Goal: Task Accomplishment & Management: Complete application form

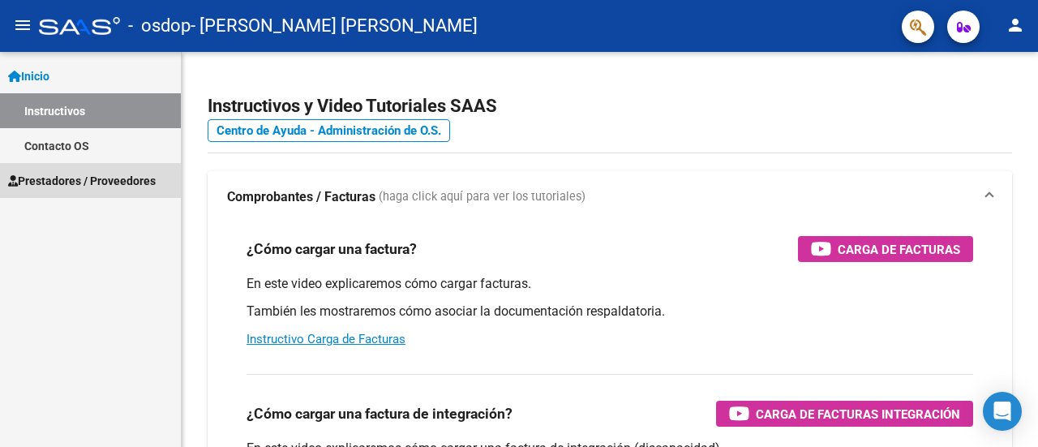
click at [125, 179] on span "Prestadores / Proveedores" at bounding box center [82, 181] width 148 height 18
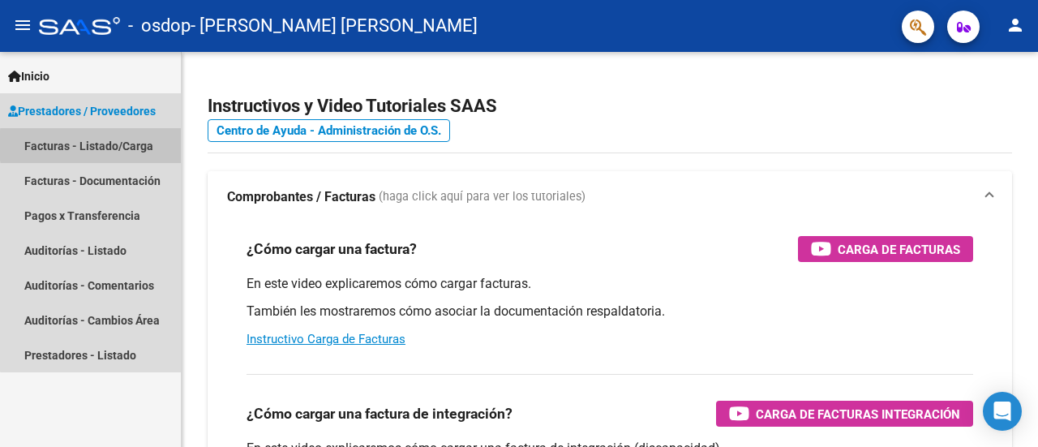
click at [147, 145] on link "Facturas - Listado/Carga" at bounding box center [90, 145] width 181 height 35
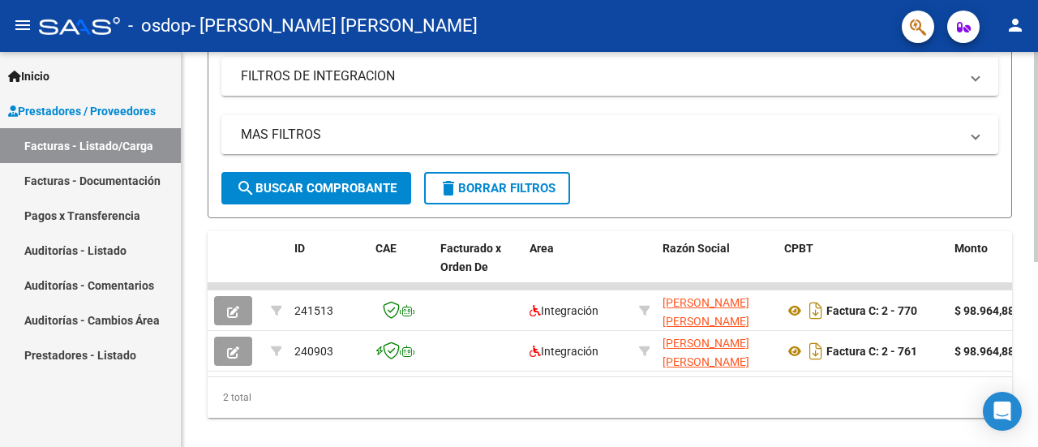
scroll to position [320, 0]
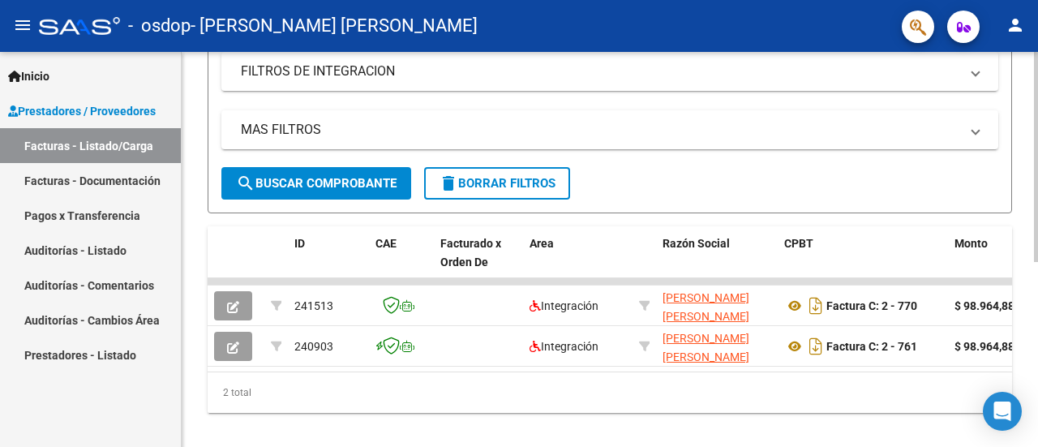
click at [1038, 366] on div at bounding box center [1036, 332] width 4 height 210
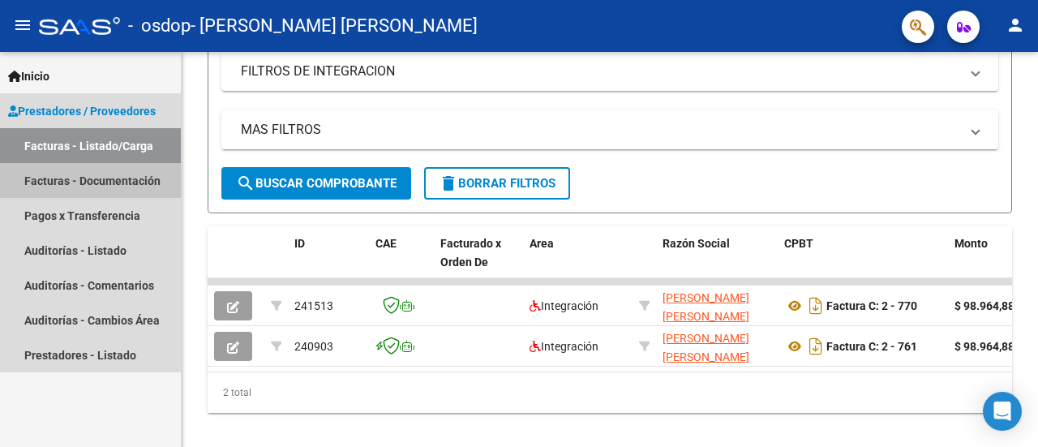
click at [123, 181] on link "Facturas - Documentación" at bounding box center [90, 180] width 181 height 35
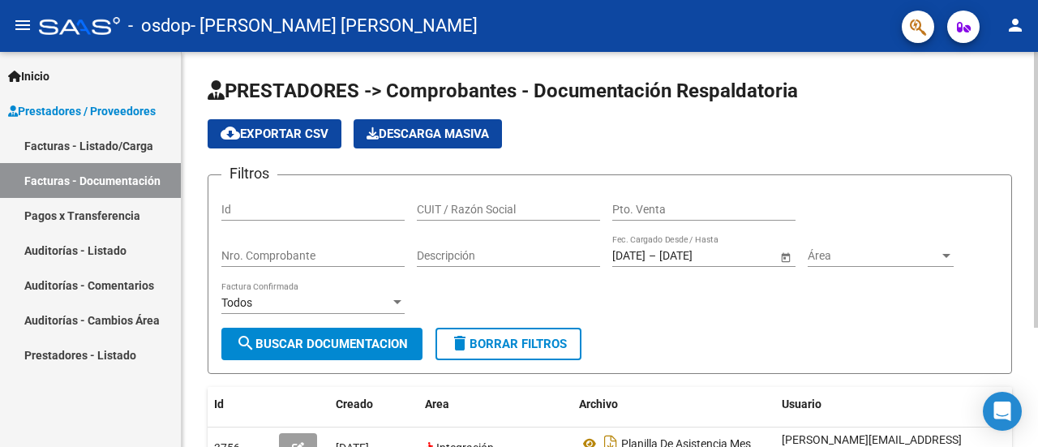
click at [274, 204] on input "Id" at bounding box center [312, 210] width 183 height 14
click at [947, 256] on div at bounding box center [947, 256] width 8 height 4
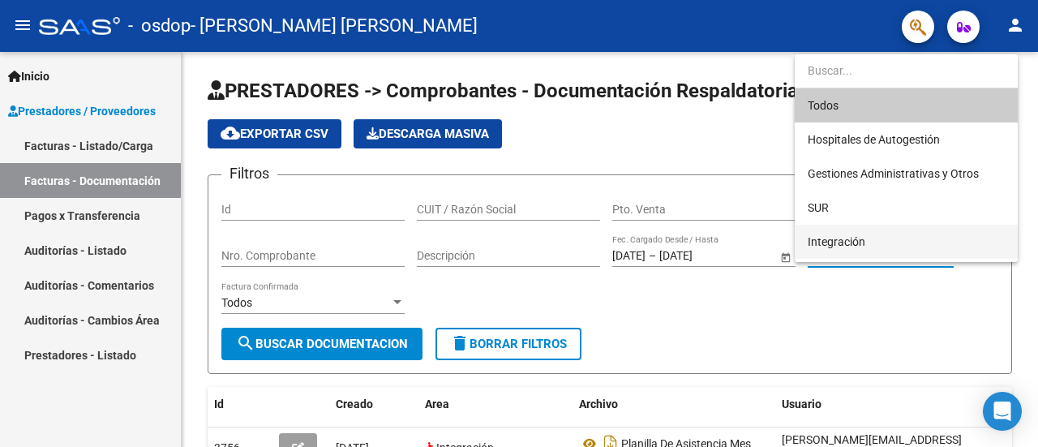
click at [922, 241] on span "Integración" at bounding box center [906, 242] width 197 height 34
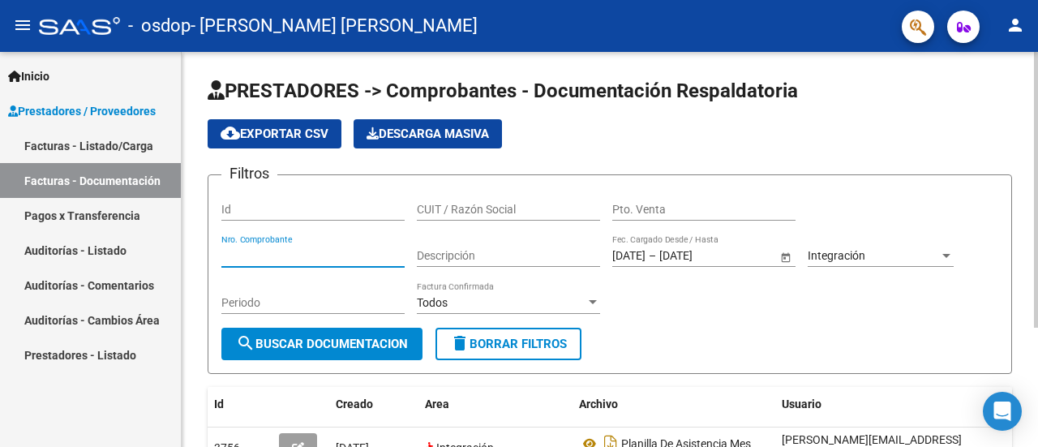
click at [342, 257] on input "Nro. Comprobante" at bounding box center [312, 256] width 183 height 14
type input "00000782"
click at [696, 200] on div "Pto. Venta" at bounding box center [703, 204] width 183 height 32
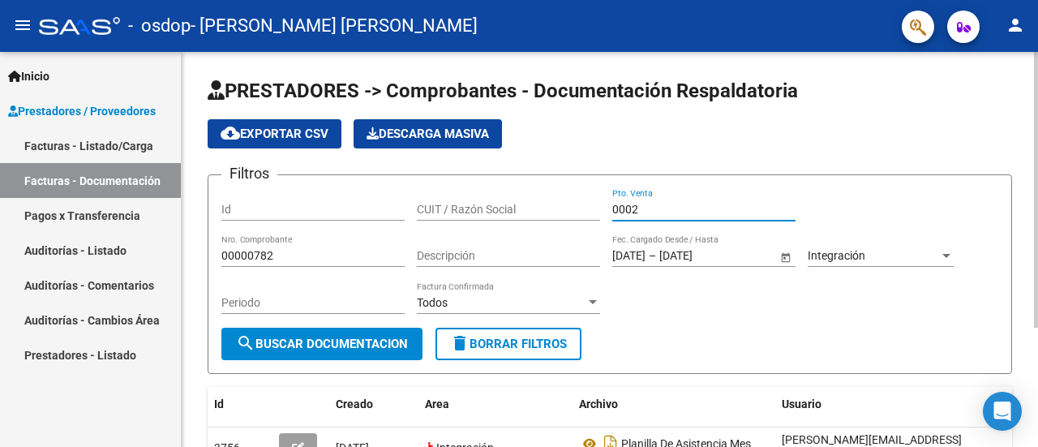
type input "0002"
click at [513, 211] on input "CUIT / Razón Social" at bounding box center [508, 210] width 183 height 14
click at [506, 250] on input "Descripción" at bounding box center [508, 256] width 183 height 14
click at [595, 301] on div at bounding box center [593, 302] width 8 height 4
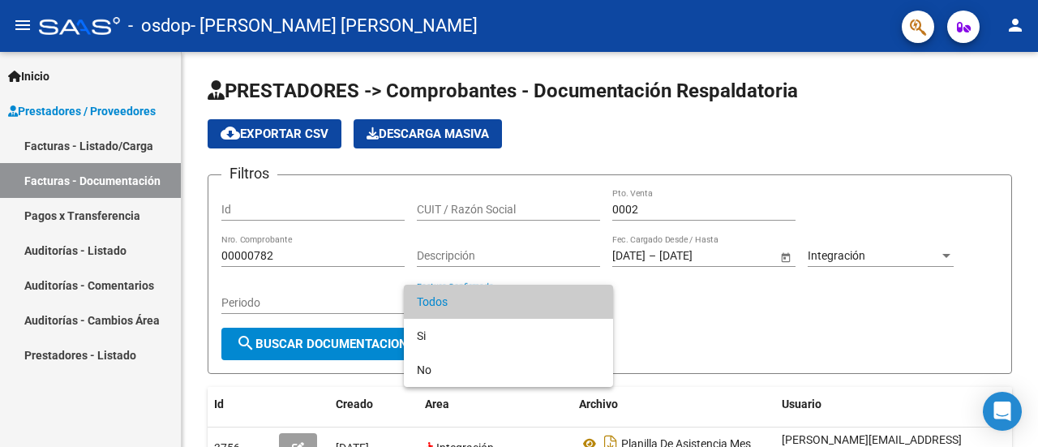
click at [658, 309] on div at bounding box center [519, 223] width 1038 height 447
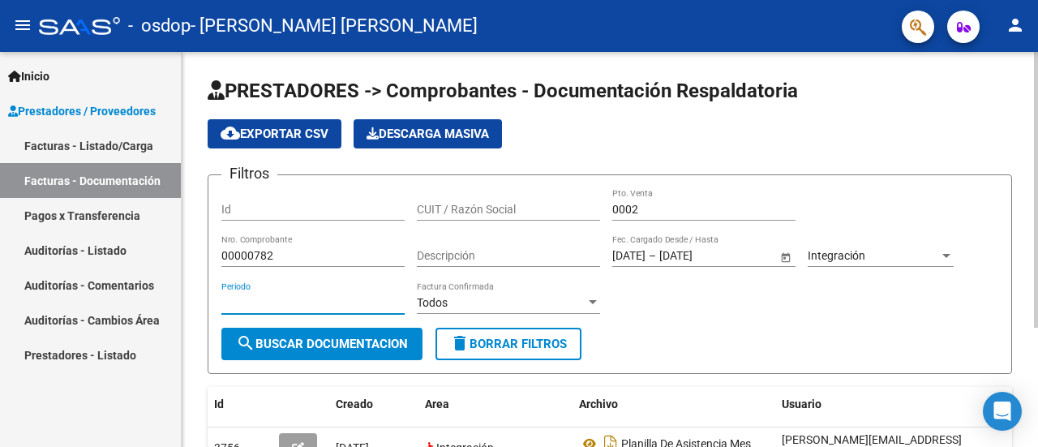
click at [355, 299] on input "Periodo" at bounding box center [312, 303] width 183 height 14
type input "09"
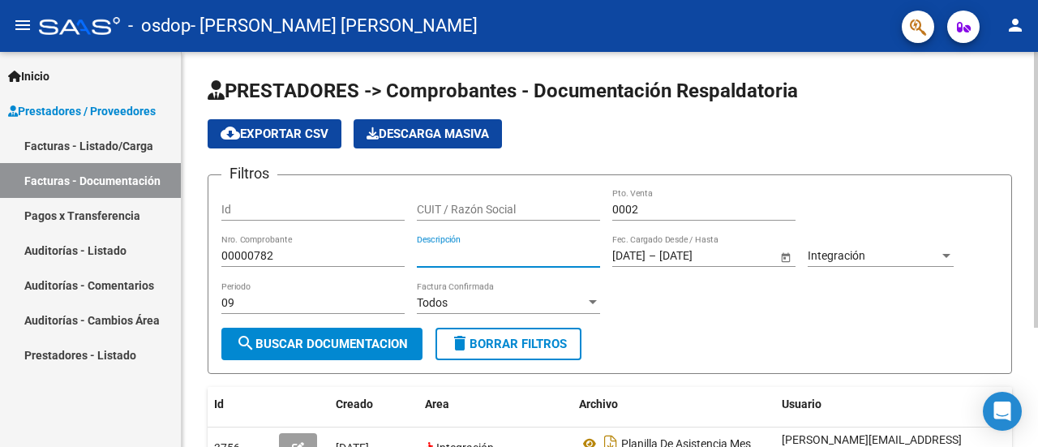
click at [556, 260] on input "Descripción" at bounding box center [508, 256] width 183 height 14
click at [520, 257] on input "prestacion psicologia 8sesiones." at bounding box center [508, 256] width 183 height 14
click at [462, 258] on input "prestacion psicologa 8sesiones.í" at bounding box center [508, 256] width 183 height 14
click at [516, 254] on input "prestación psicologa 8sesiones.í" at bounding box center [508, 256] width 183 height 14
click at [594, 251] on input "prestación psicología 8sesiones.í" at bounding box center [508, 256] width 183 height 14
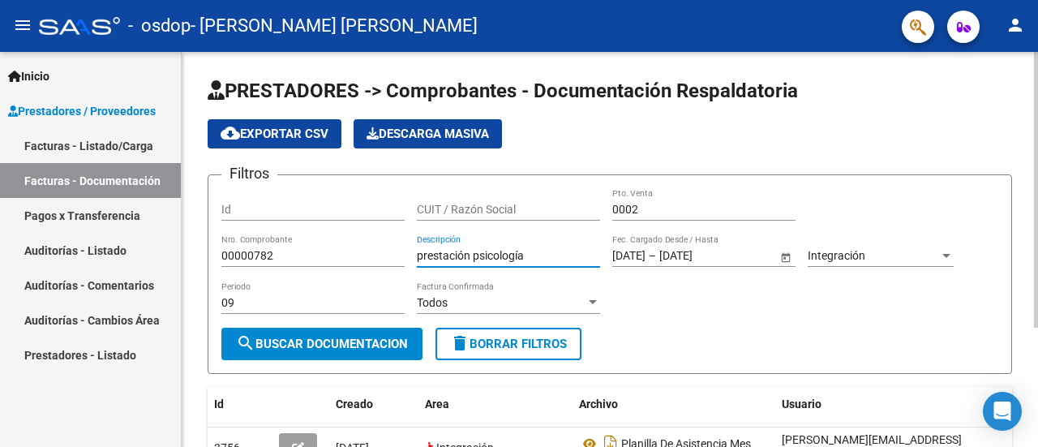
type input "prestación psicología"
drag, startPoint x: 501, startPoint y: 223, endPoint x: 501, endPoint y: 212, distance: 11.4
click at [501, 212] on div "CUIT / Razón Social" at bounding box center [508, 211] width 183 height 46
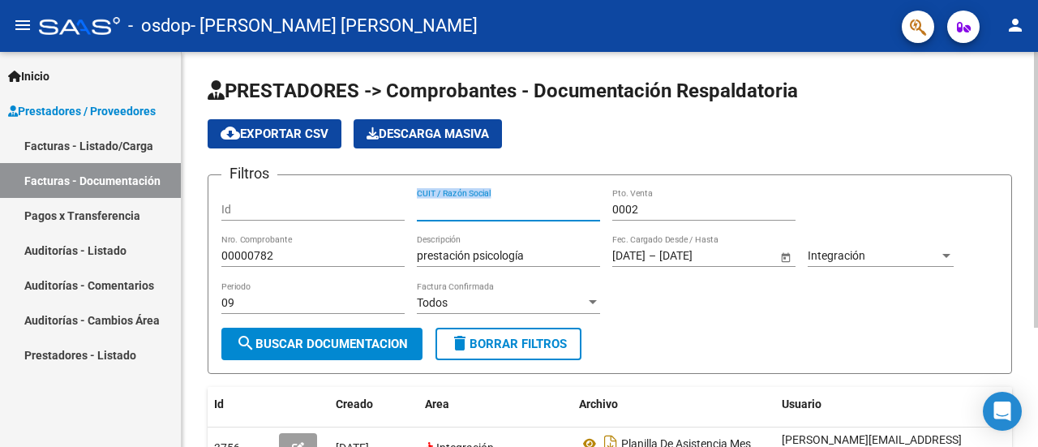
click at [501, 212] on input "CUIT / Razón Social" at bounding box center [508, 210] width 183 height 14
type input "27220404973"
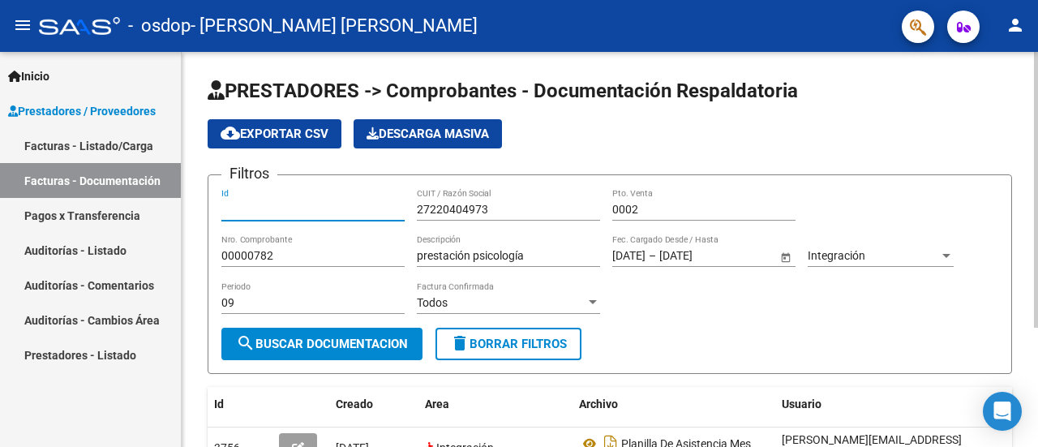
click at [359, 204] on input "Id" at bounding box center [312, 210] width 183 height 14
click at [534, 253] on input "prestación psicología" at bounding box center [508, 256] width 183 height 14
click at [557, 256] on input "prestación psicología" at bounding box center [508, 256] width 183 height 14
click at [506, 256] on input "prestación psicología joaquin Nobrega Badosa" at bounding box center [508, 256] width 183 height 14
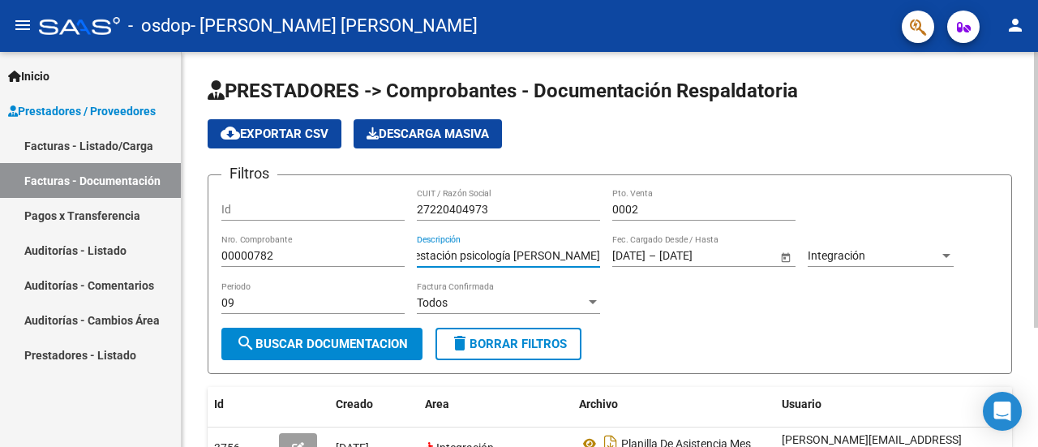
scroll to position [0, 49]
click at [531, 253] on input "prestación psicología joaquín Nobrega Badosa" at bounding box center [508, 256] width 183 height 14
click at [595, 254] on input "prestación psicología joaquín Nóbrega Badosa" at bounding box center [508, 256] width 183 height 14
click at [598, 254] on input "prestación psicología joaquín Nóbrega Badosa" at bounding box center [508, 256] width 183 height 14
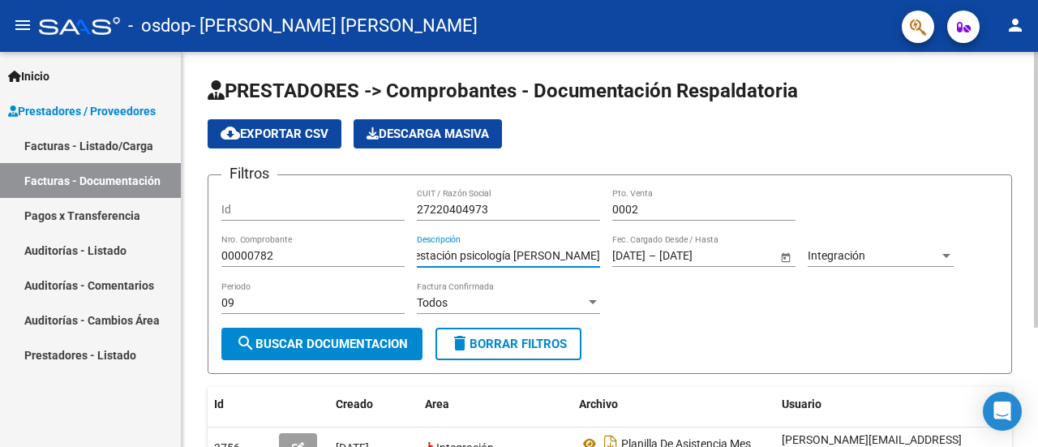
scroll to position [0, 52]
click at [598, 254] on input "prestación psicología joaquín Nóbrega Badosaa" at bounding box center [508, 256] width 183 height 14
type input "prestación psicología joaquín Nóbrega Badosa.a"
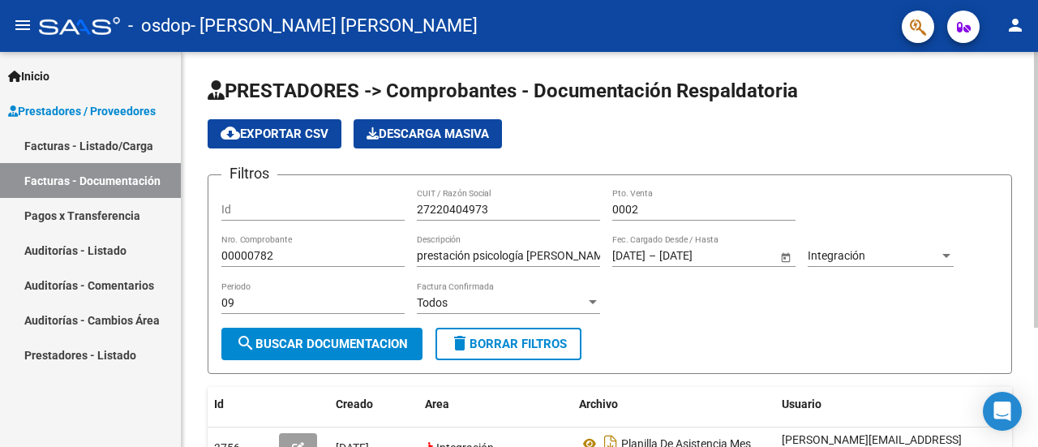
click at [783, 254] on span "Open calendar" at bounding box center [786, 256] width 39 height 39
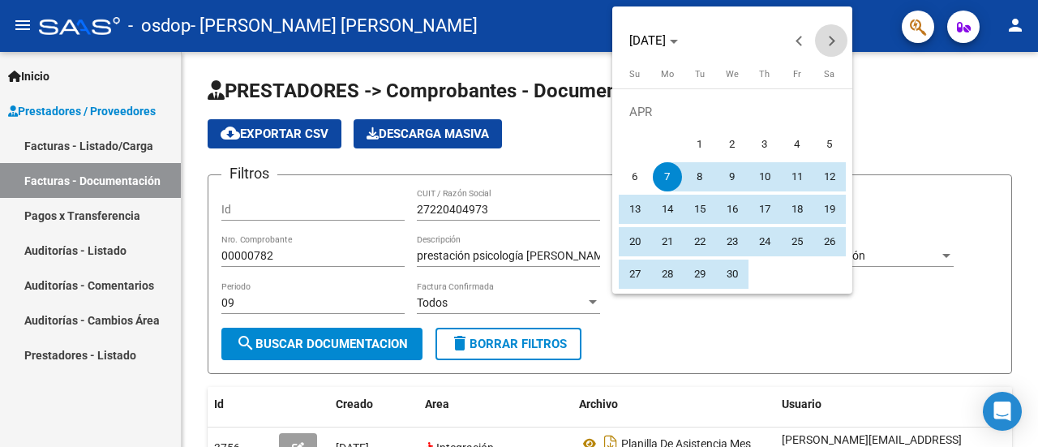
click at [831, 41] on button "Next month" at bounding box center [831, 40] width 32 height 32
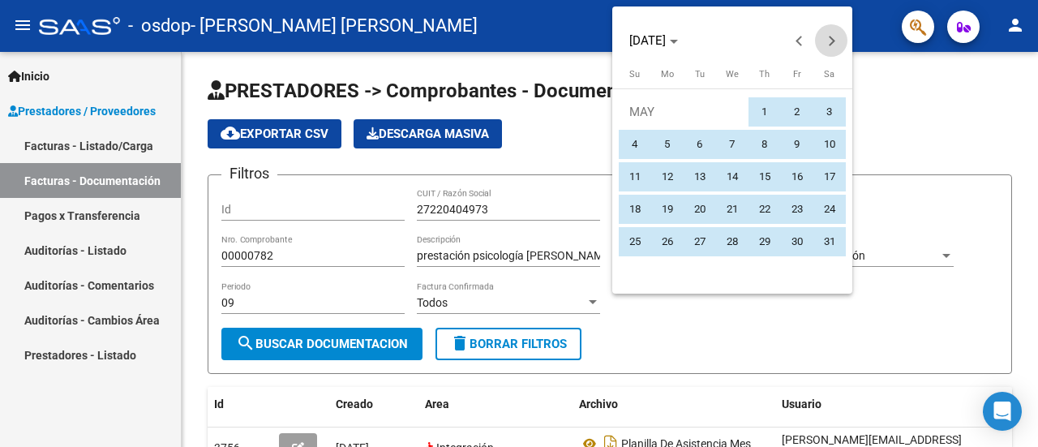
click at [831, 41] on button "Next month" at bounding box center [831, 40] width 32 height 32
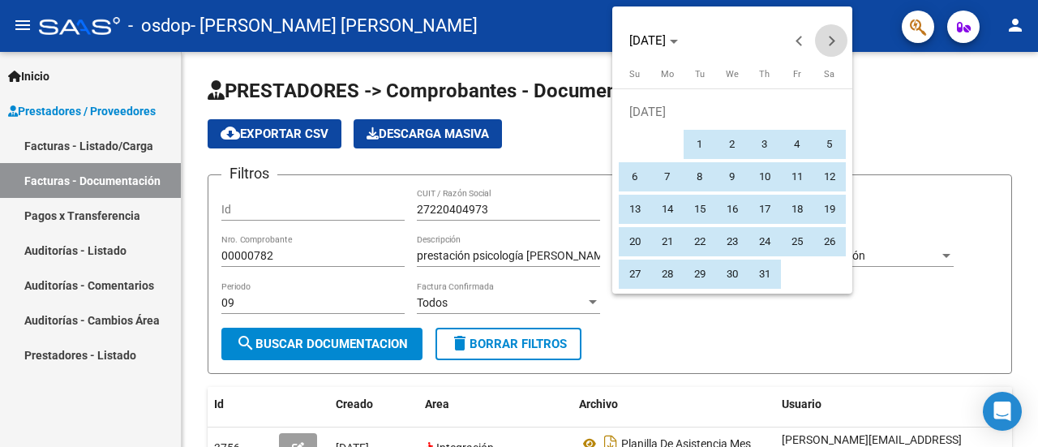
click at [831, 41] on button "Next month" at bounding box center [831, 40] width 32 height 32
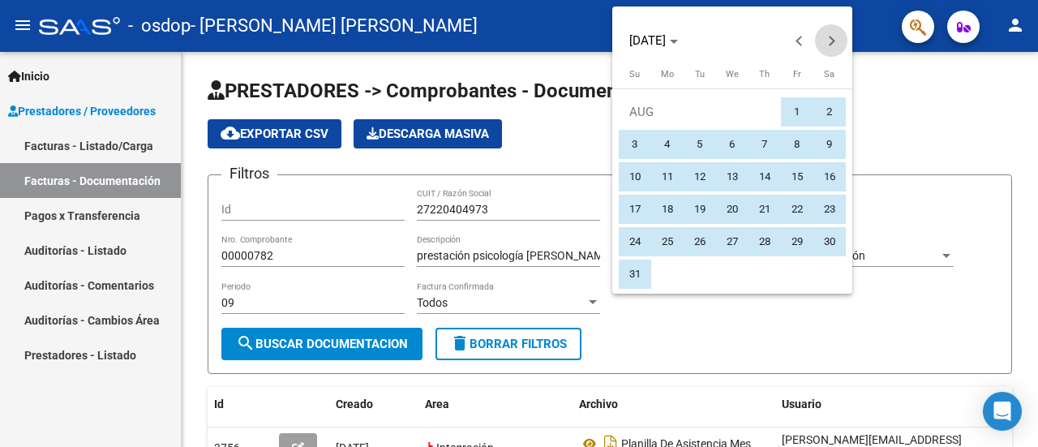
click at [831, 41] on button "Next month" at bounding box center [831, 40] width 32 height 32
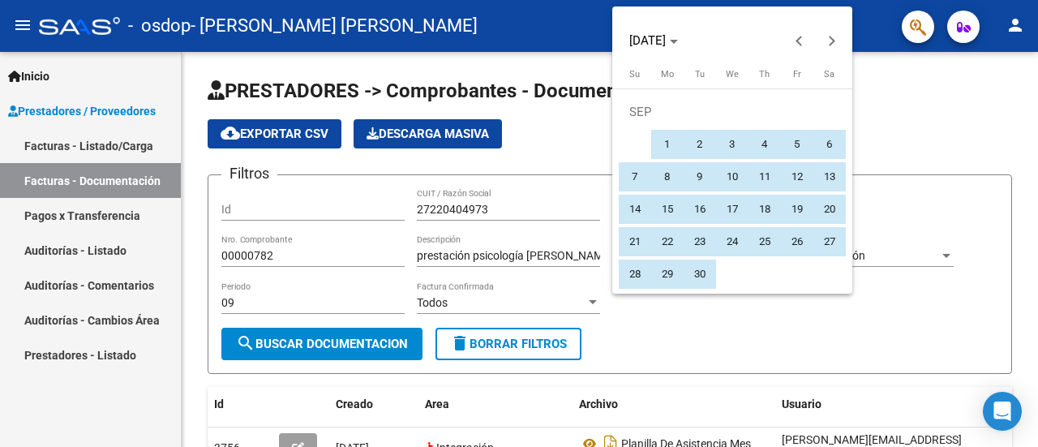
click at [662, 143] on span "1" at bounding box center [667, 144] width 29 height 29
type input "[DATE]"
click at [700, 274] on span "30" at bounding box center [699, 274] width 29 height 29
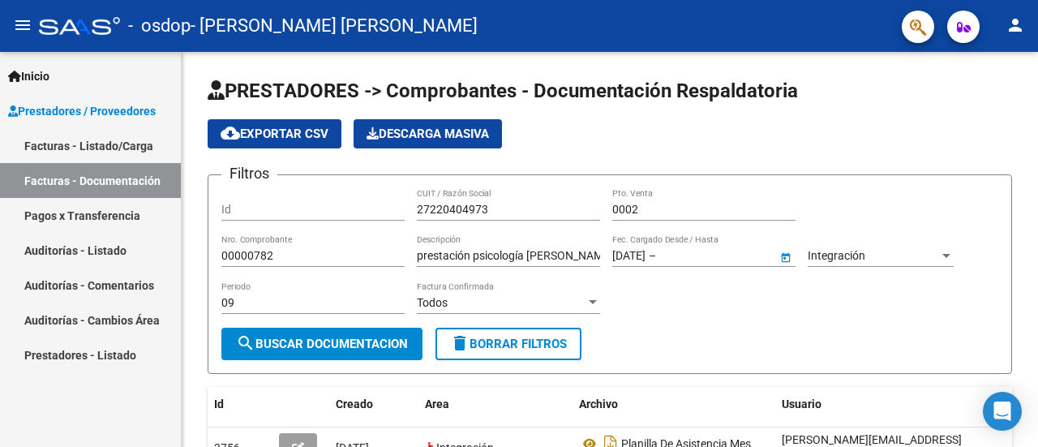
type input "30/09/2025"
click at [787, 252] on span "Open calendar" at bounding box center [786, 256] width 39 height 39
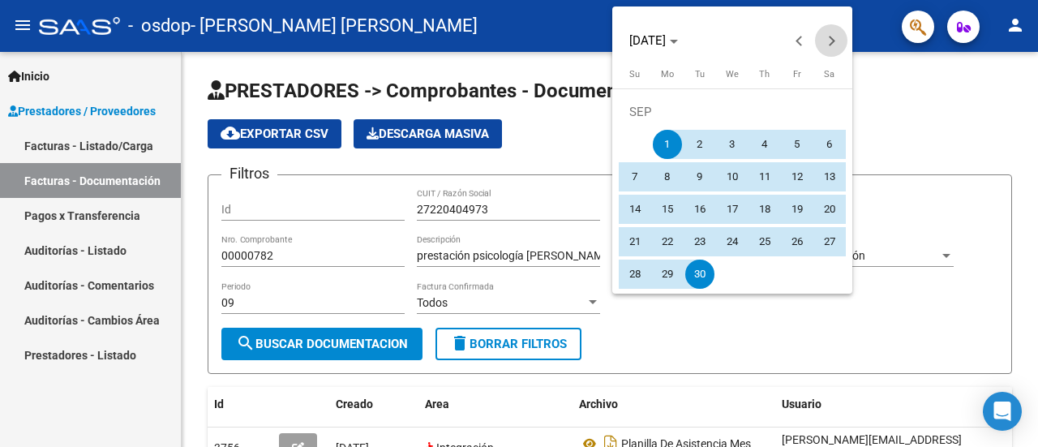
click at [836, 33] on span "Next month" at bounding box center [831, 40] width 32 height 32
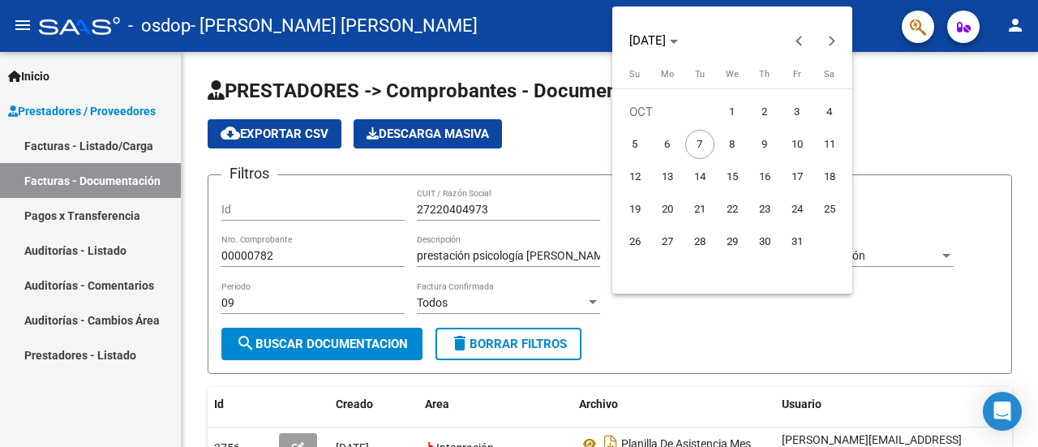
click at [768, 105] on span "2" at bounding box center [764, 111] width 29 height 29
type input "[DATE]"
click at [708, 352] on div at bounding box center [519, 223] width 1038 height 447
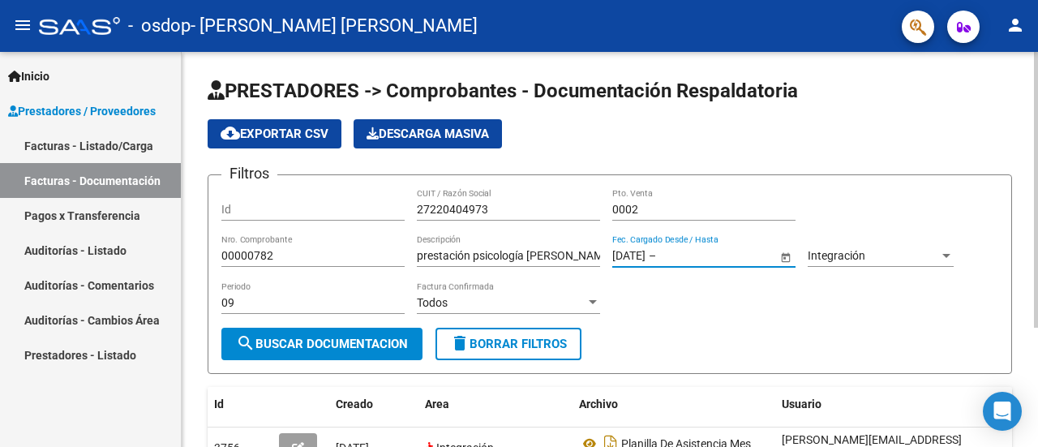
click at [719, 256] on input "text" at bounding box center [699, 256] width 79 height 14
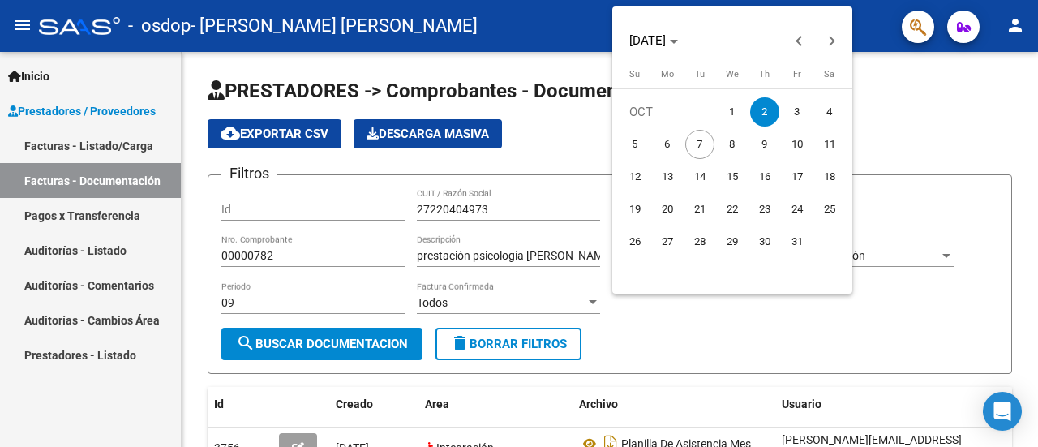
click at [766, 107] on span "2" at bounding box center [764, 111] width 29 height 29
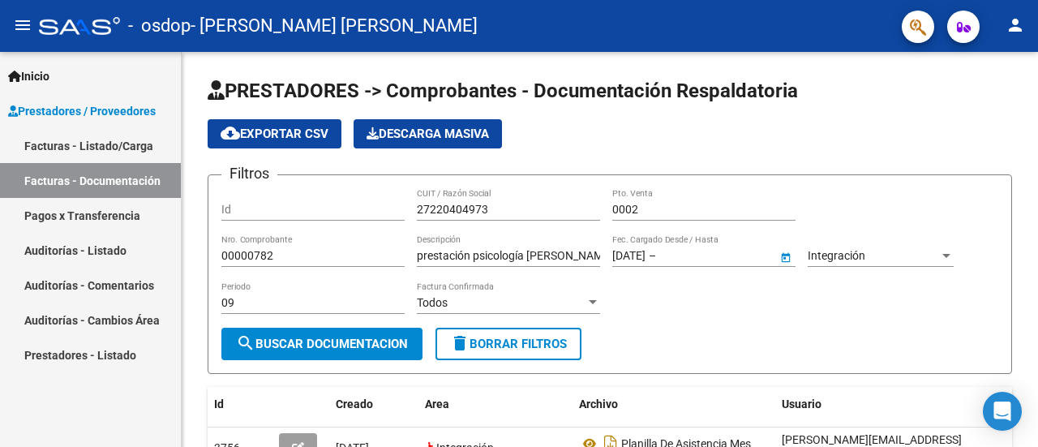
type input "[DATE]"
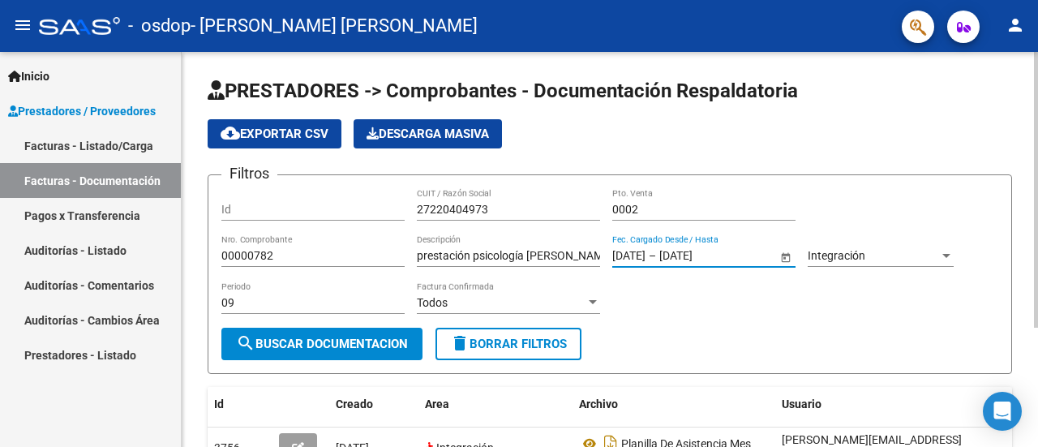
click at [368, 340] on span "search Buscar Documentacion" at bounding box center [322, 344] width 172 height 15
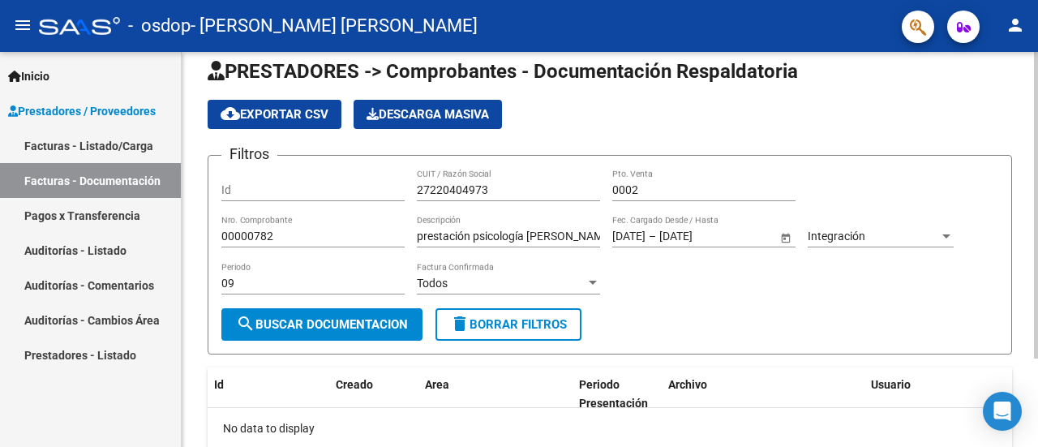
scroll to position [18, 0]
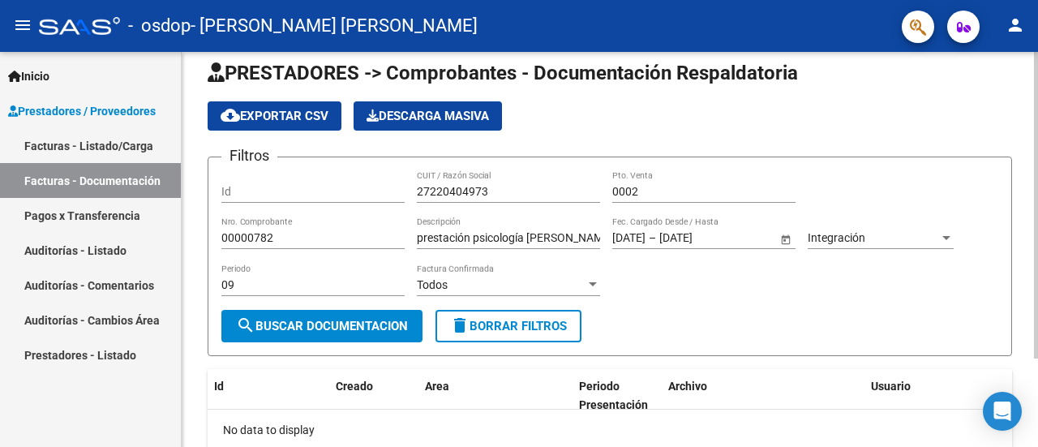
click at [1034, 229] on div at bounding box center [1036, 219] width 4 height 307
click at [264, 110] on span "cloud_download Exportar CSV" at bounding box center [275, 116] width 108 height 15
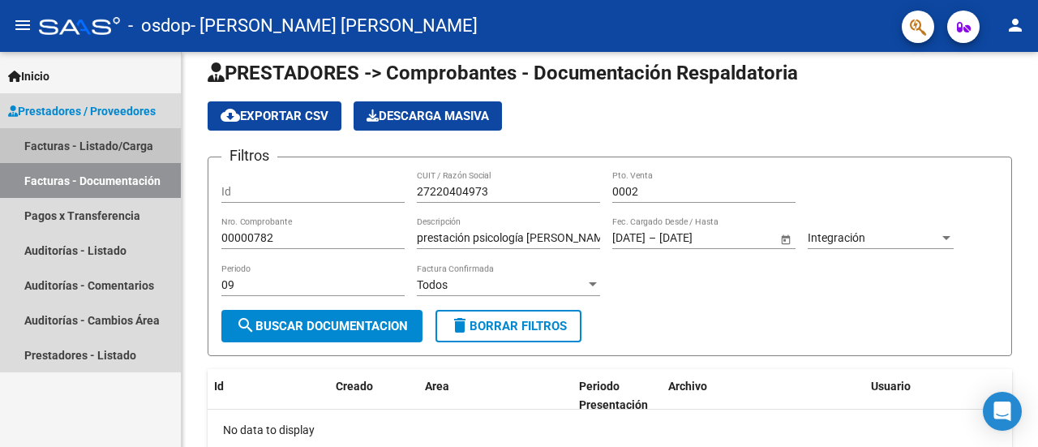
click at [126, 144] on link "Facturas - Listado/Carga" at bounding box center [90, 145] width 181 height 35
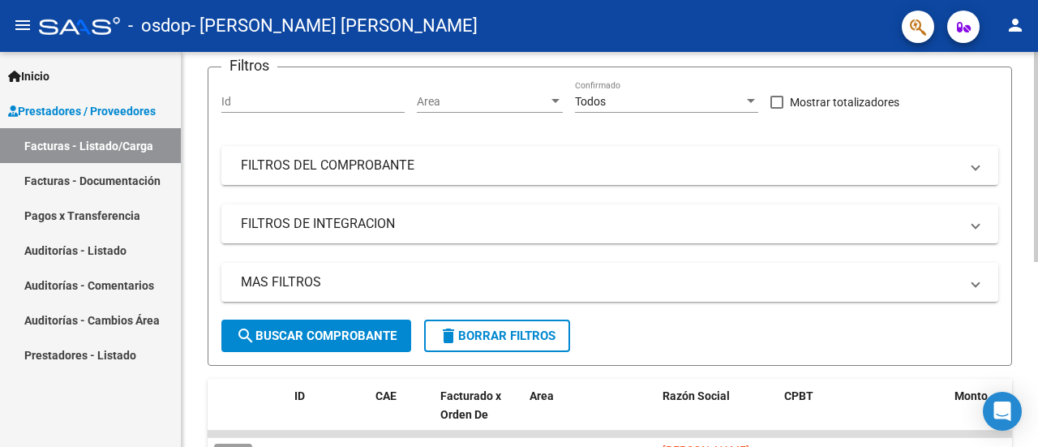
scroll to position [166, 0]
click at [1028, 317] on div "Video tutorial PRESTADORES -> Listado de CPBTs Emitidos por Prestadores / Prove…" at bounding box center [612, 252] width 861 height 733
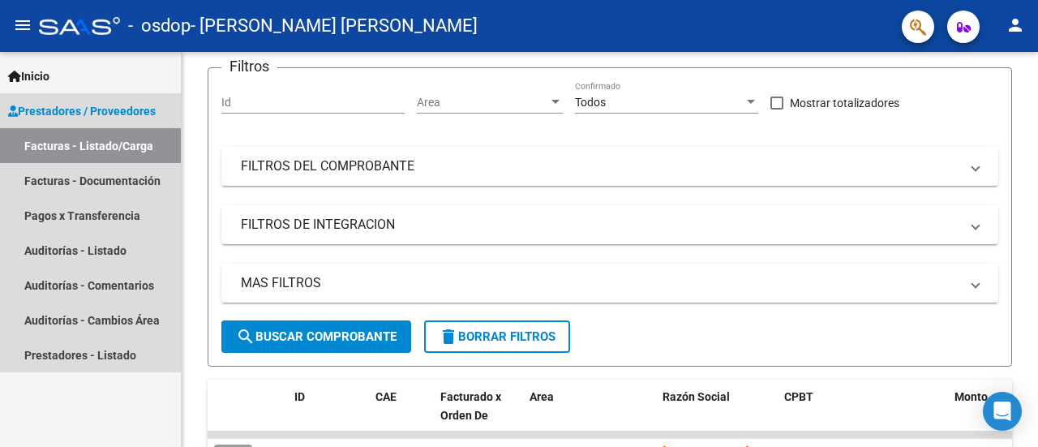
click at [150, 106] on span "Prestadores / Proveedores" at bounding box center [82, 111] width 148 height 18
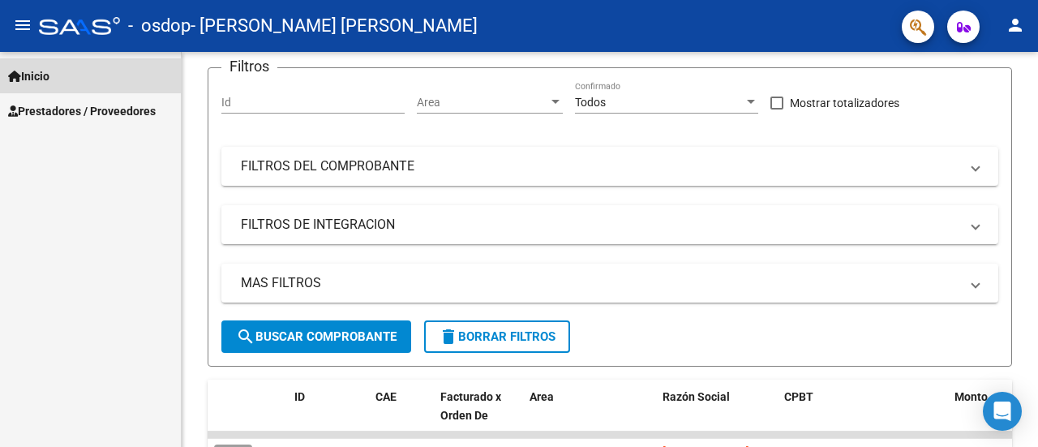
click at [49, 72] on span "Inicio" at bounding box center [28, 76] width 41 height 18
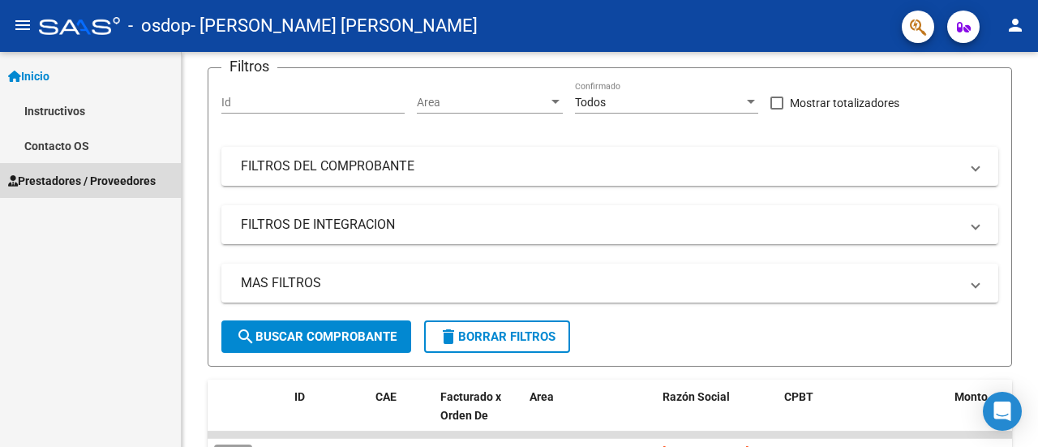
click at [97, 173] on span "Prestadores / Proveedores" at bounding box center [82, 181] width 148 height 18
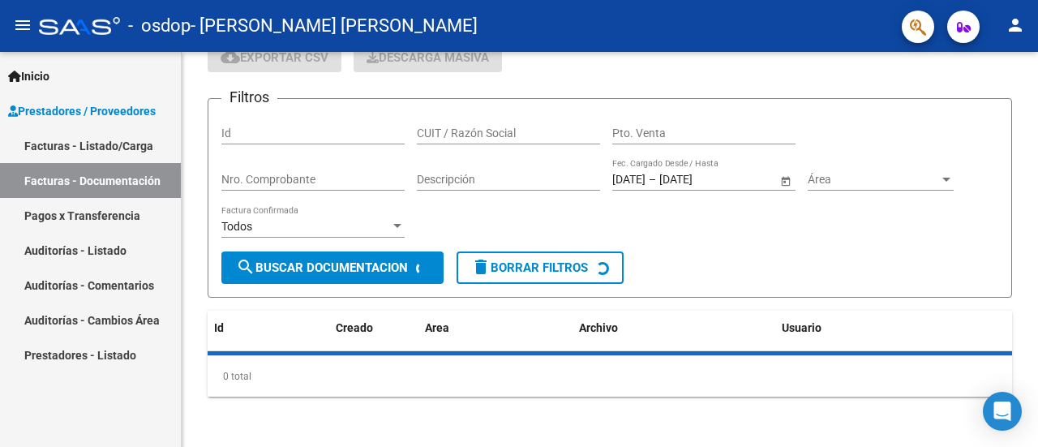
scroll to position [166, 0]
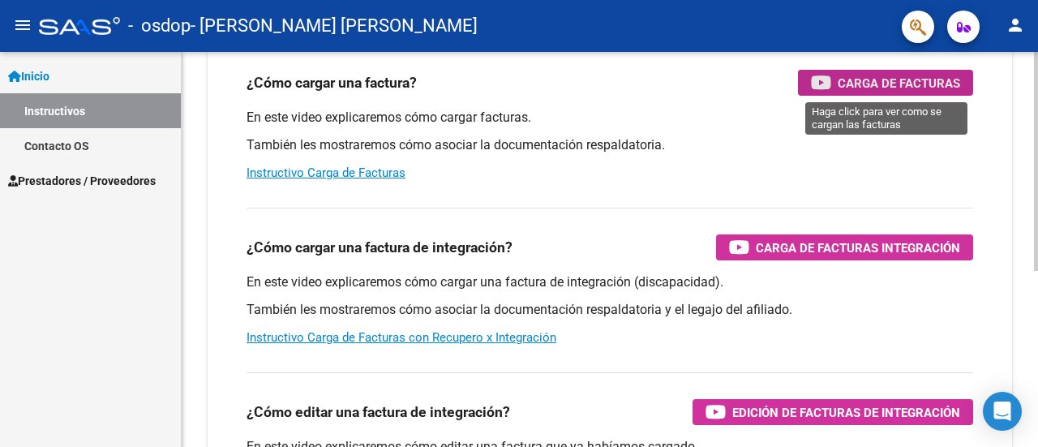
click at [862, 81] on span "Carga de Facturas" at bounding box center [899, 83] width 122 height 20
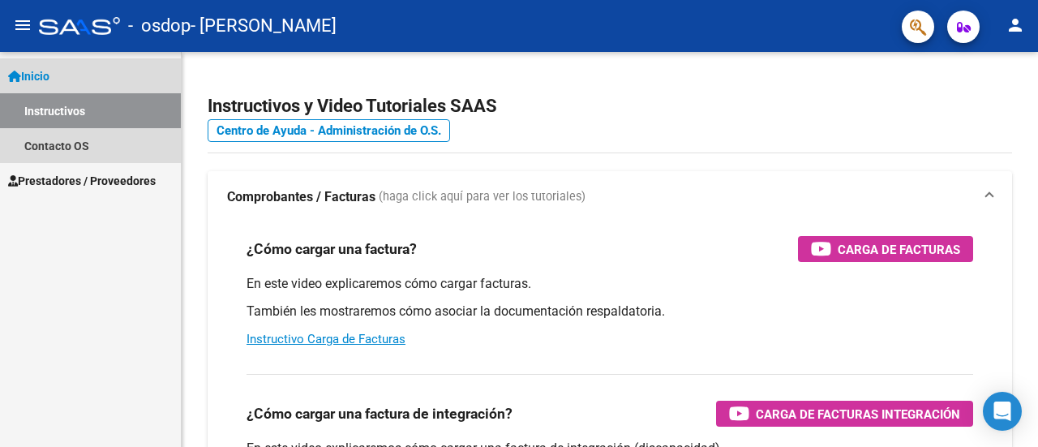
click at [49, 72] on span "Inicio" at bounding box center [28, 76] width 41 height 18
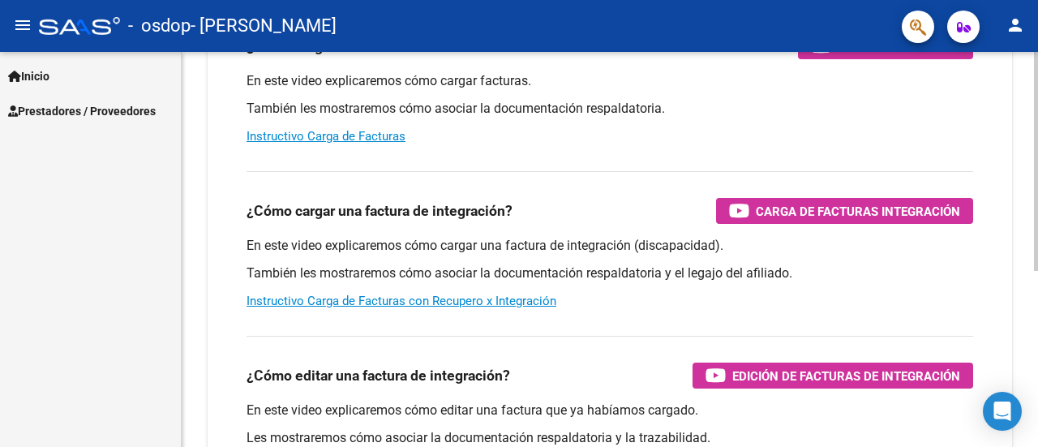
scroll to position [208, 0]
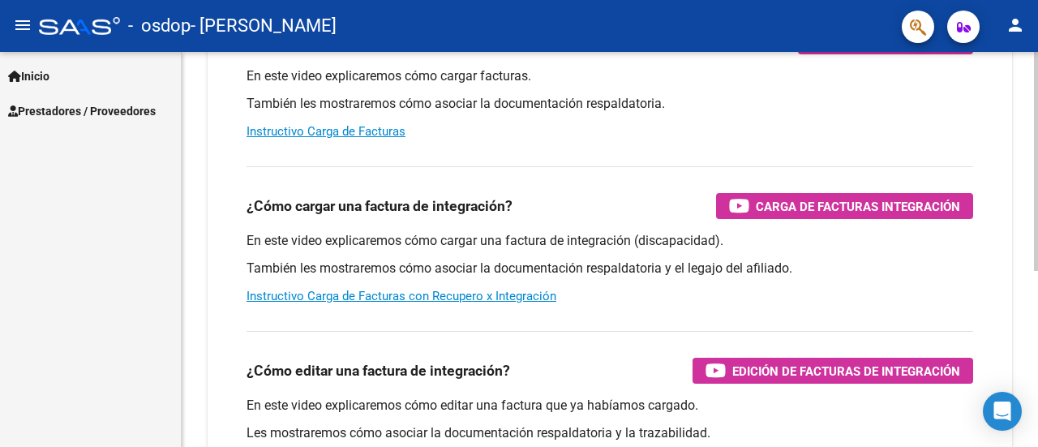
click at [1015, 357] on div "Instructivos y Video Tutoriales SAAS Centro de Ayuda - Administración de O.S. C…" at bounding box center [612, 199] width 861 height 711
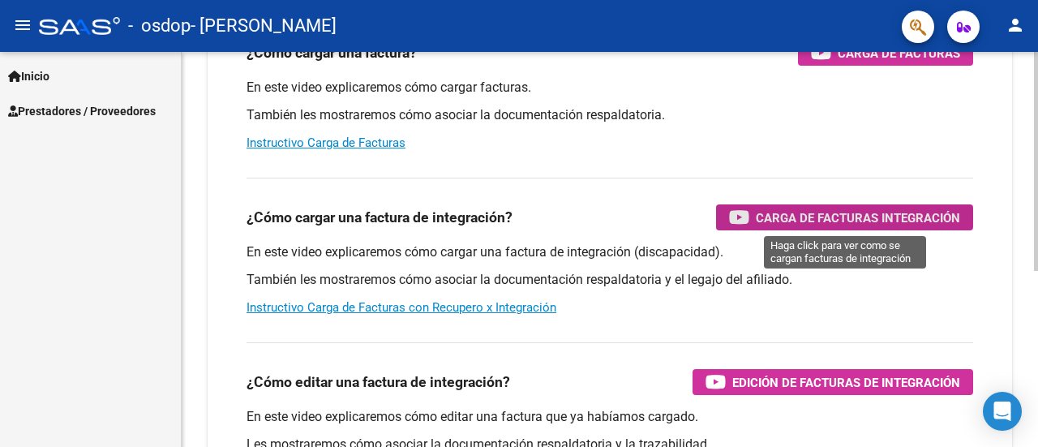
click at [836, 214] on span "Carga de Facturas Integración" at bounding box center [858, 218] width 204 height 20
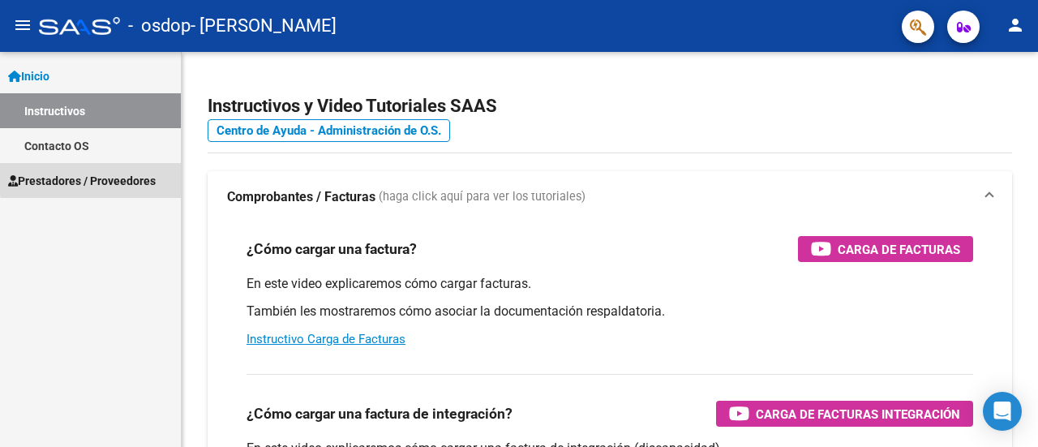
click at [132, 175] on span "Prestadores / Proveedores" at bounding box center [82, 181] width 148 height 18
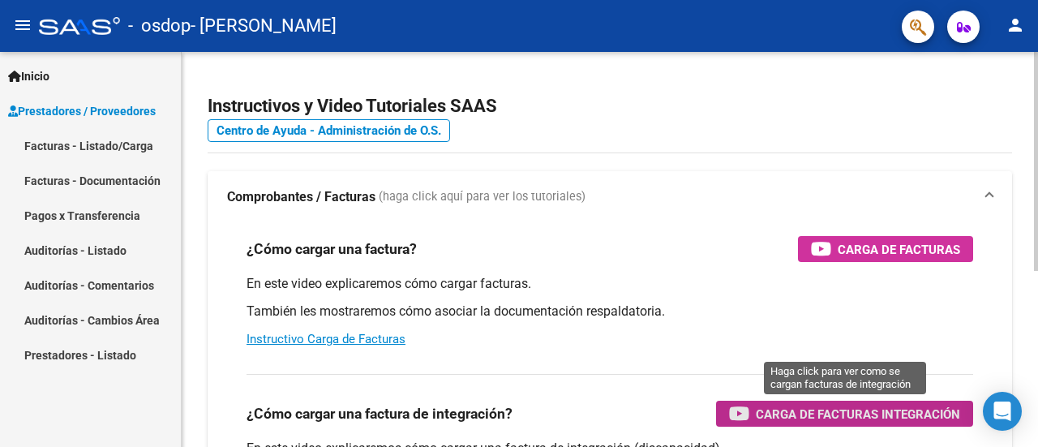
click at [788, 409] on span "Carga de Facturas Integración" at bounding box center [858, 414] width 204 height 20
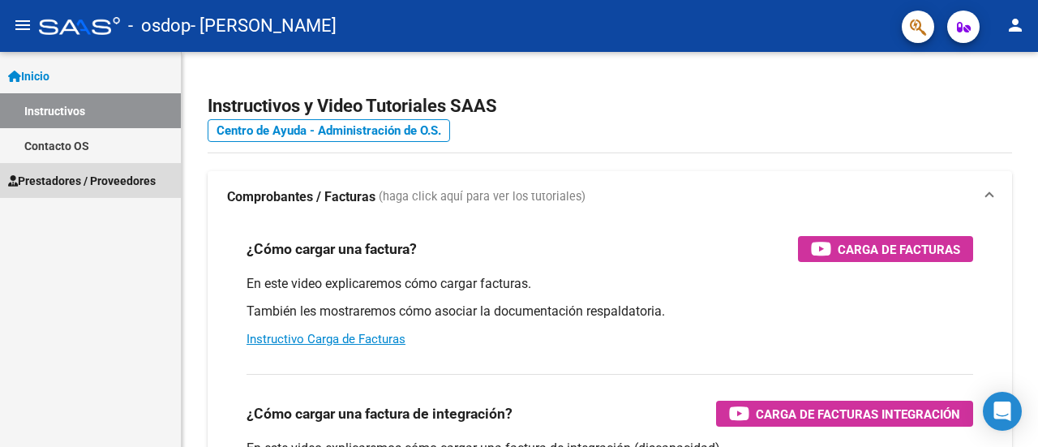
click at [125, 180] on span "Prestadores / Proveedores" at bounding box center [82, 181] width 148 height 18
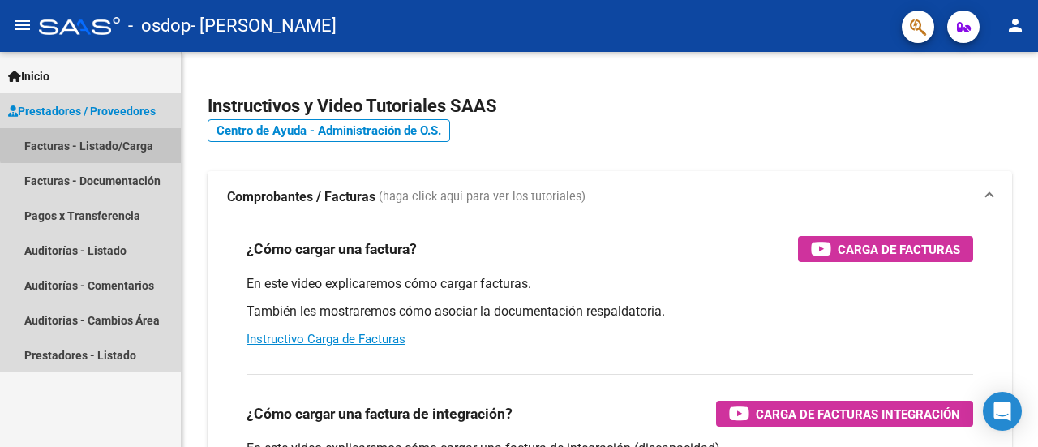
click at [96, 140] on link "Facturas - Listado/Carga" at bounding box center [90, 145] width 181 height 35
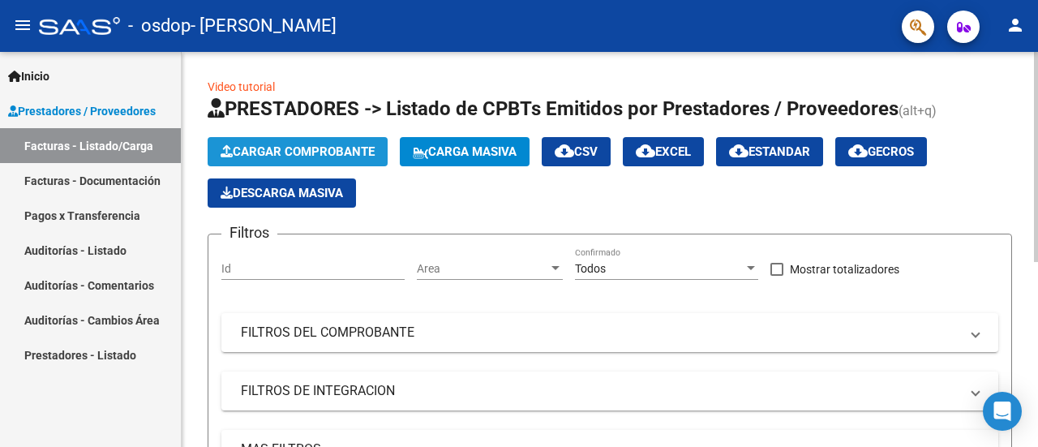
click at [288, 154] on span "Cargar Comprobante" at bounding box center [298, 151] width 154 height 15
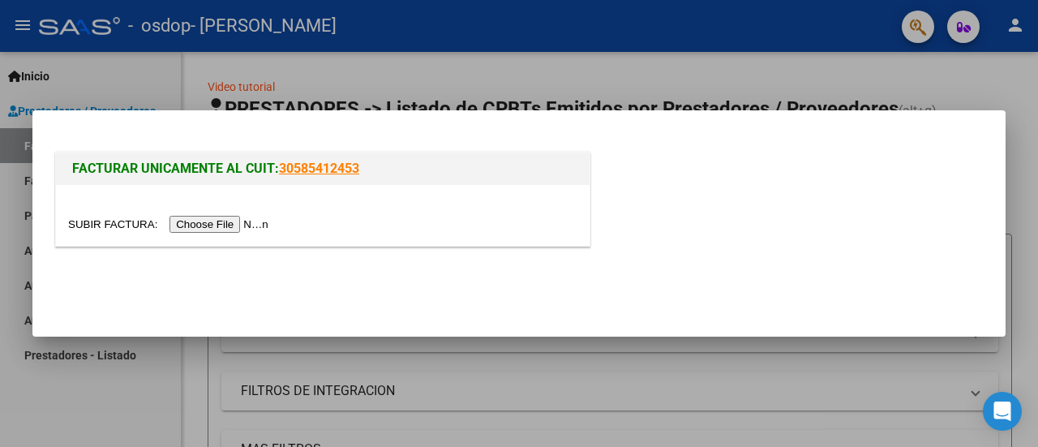
click at [242, 220] on input "file" at bounding box center [170, 224] width 205 height 17
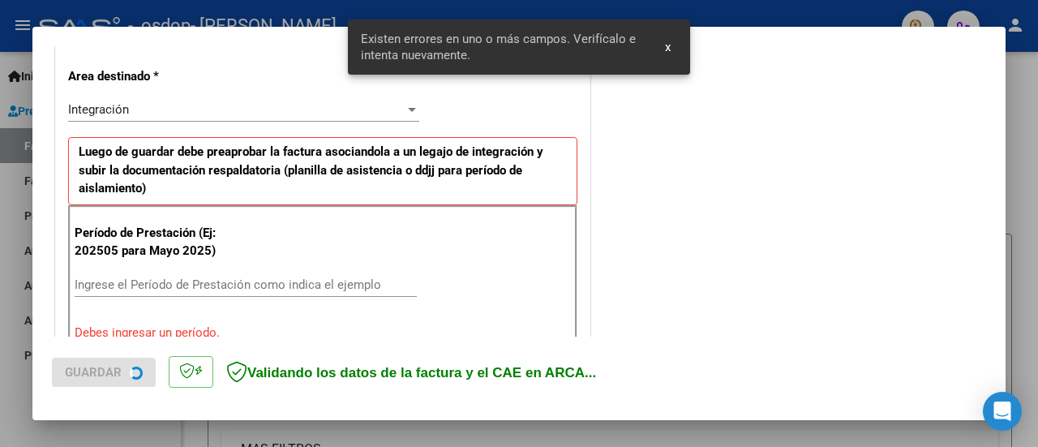
scroll to position [404, 0]
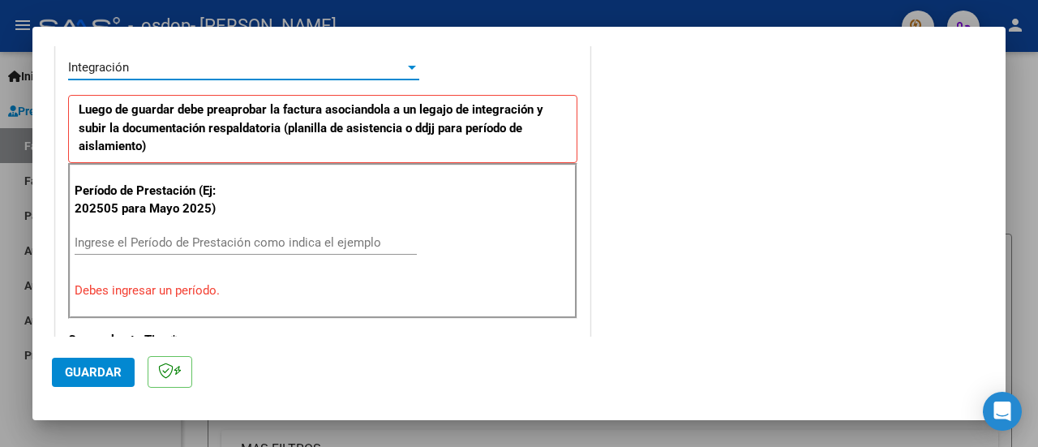
click at [409, 62] on div at bounding box center [412, 67] width 15 height 13
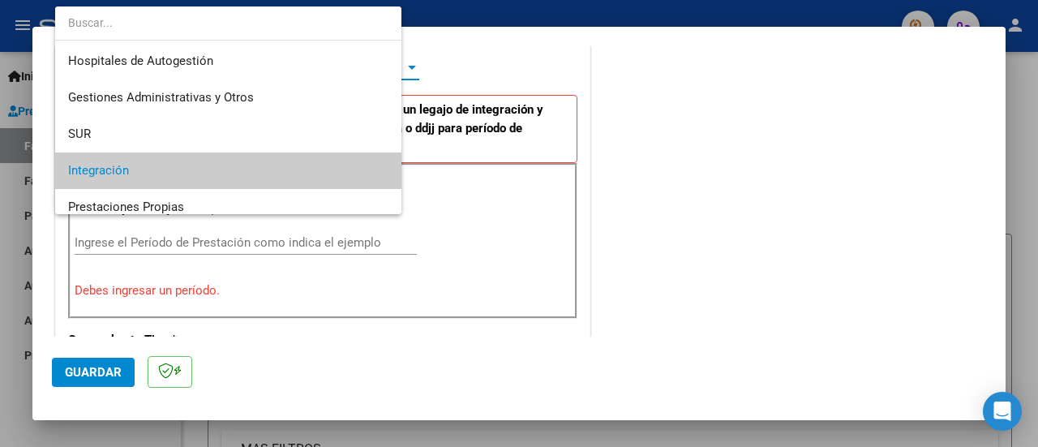
scroll to position [105, 0]
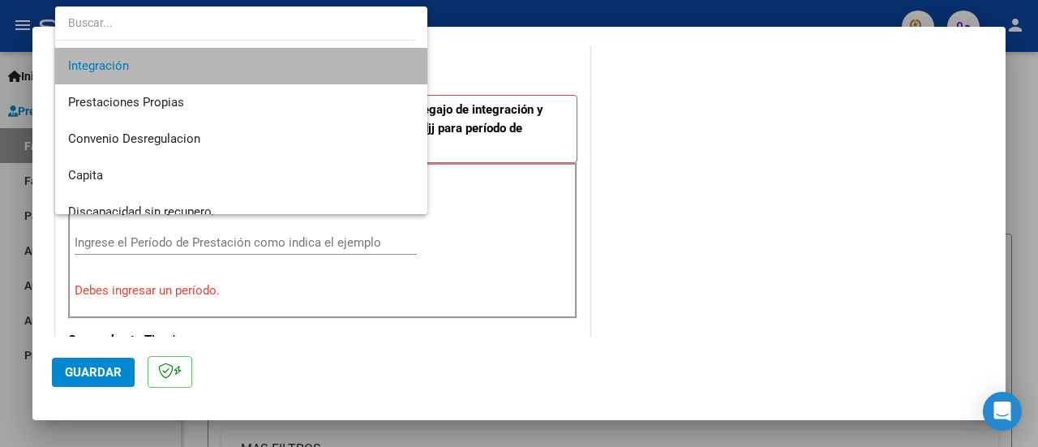
click at [375, 73] on span "Integración" at bounding box center [241, 66] width 347 height 37
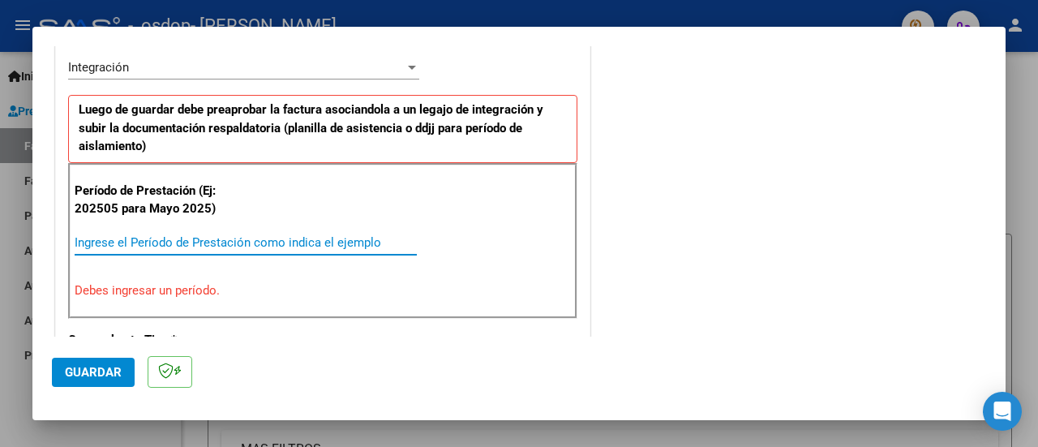
click at [334, 243] on input "Ingrese el Período de Prestación como indica el ejemplo" at bounding box center [246, 242] width 342 height 15
type input "0"
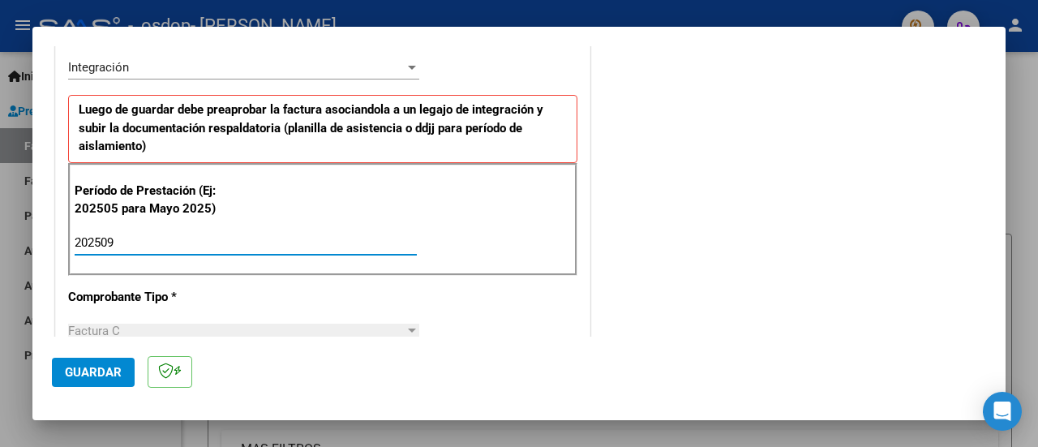
type input "202509"
click at [102, 365] on span "Guardar" at bounding box center [93, 372] width 57 height 15
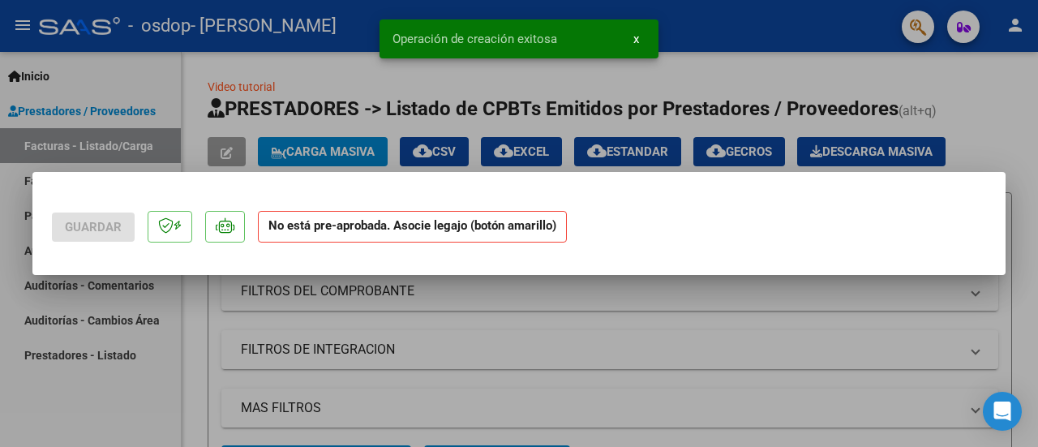
scroll to position [0, 0]
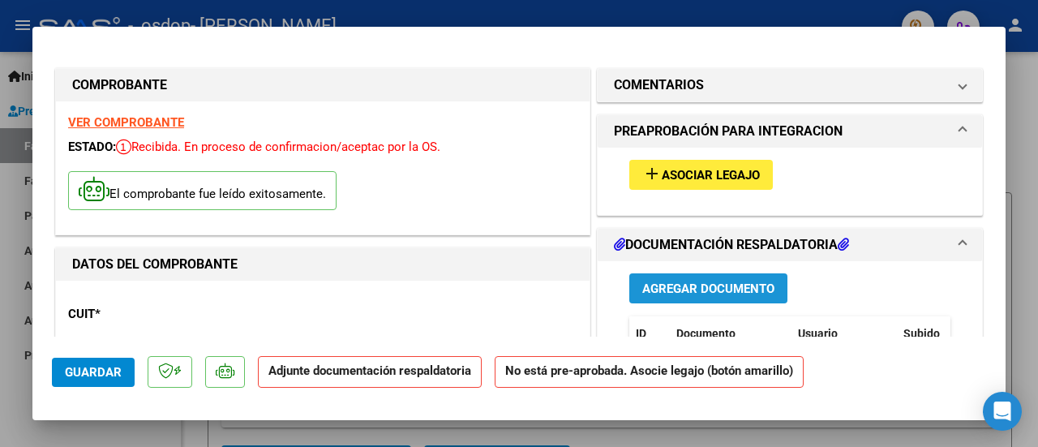
click at [749, 275] on button "Agregar Documento" at bounding box center [709, 288] width 158 height 30
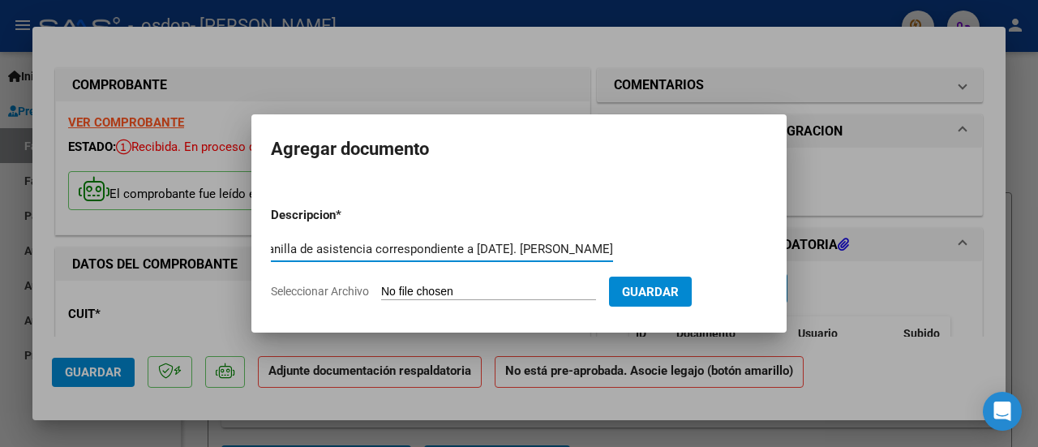
scroll to position [0, 122]
type input "planilla de asistencia correspondiente a [DATE]. [PERSON_NAME]"
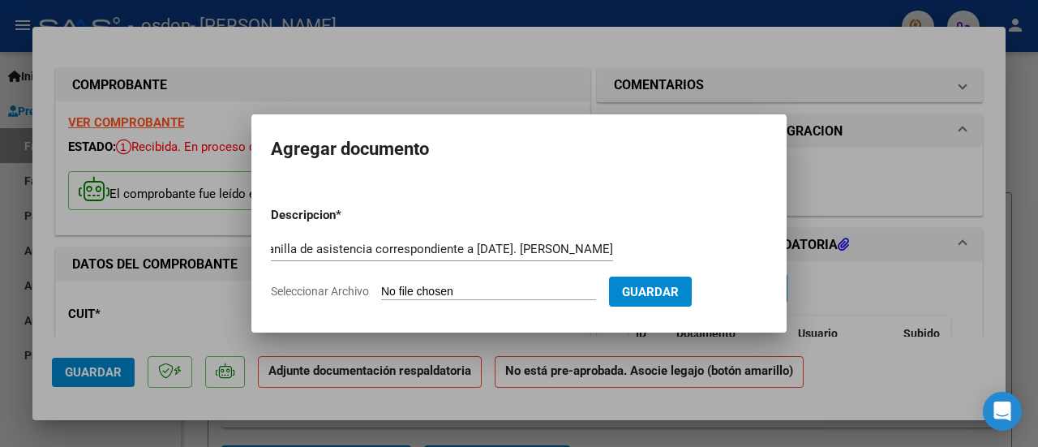
scroll to position [0, 0]
click at [352, 292] on span "Seleccionar Archivo" at bounding box center [320, 291] width 98 height 13
click at [381, 292] on input "Seleccionar Archivo" at bounding box center [488, 292] width 215 height 15
click at [344, 286] on span "Seleccionar Archivo" at bounding box center [320, 291] width 98 height 13
click at [381, 286] on input "Seleccionar Archivo" at bounding box center [488, 292] width 215 height 15
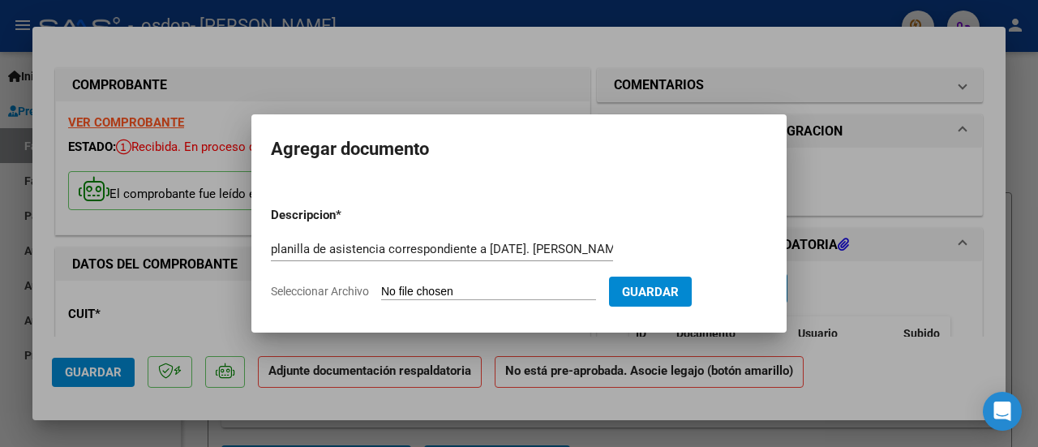
type input "C:\fakepath\[PERSON_NAME] septiembre.pdf"
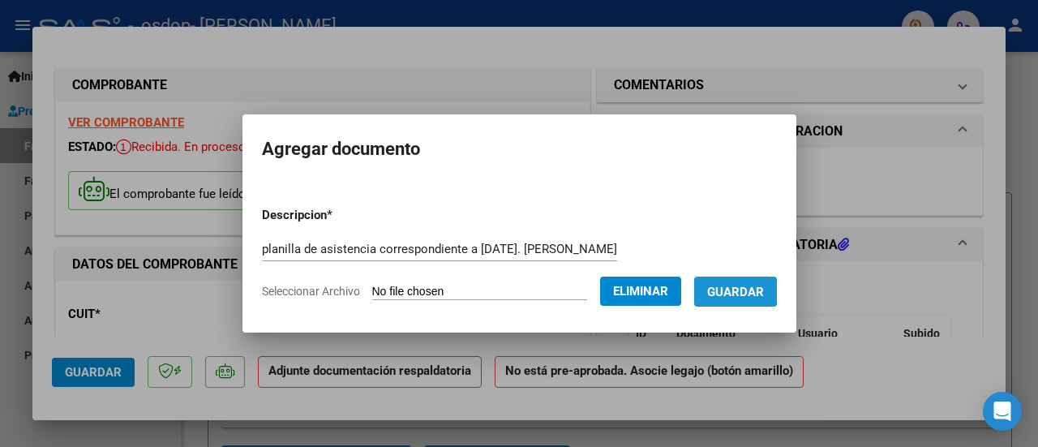
click at [755, 289] on span "Guardar" at bounding box center [735, 292] width 57 height 15
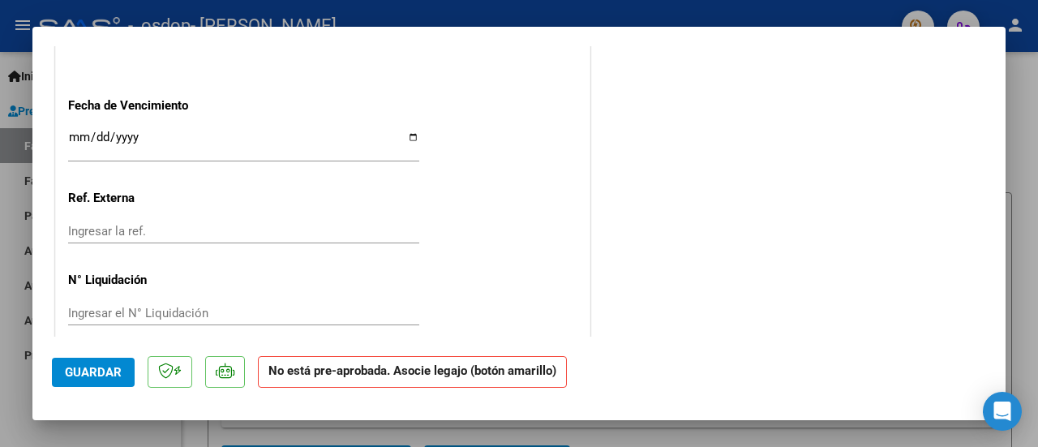
scroll to position [1133, 0]
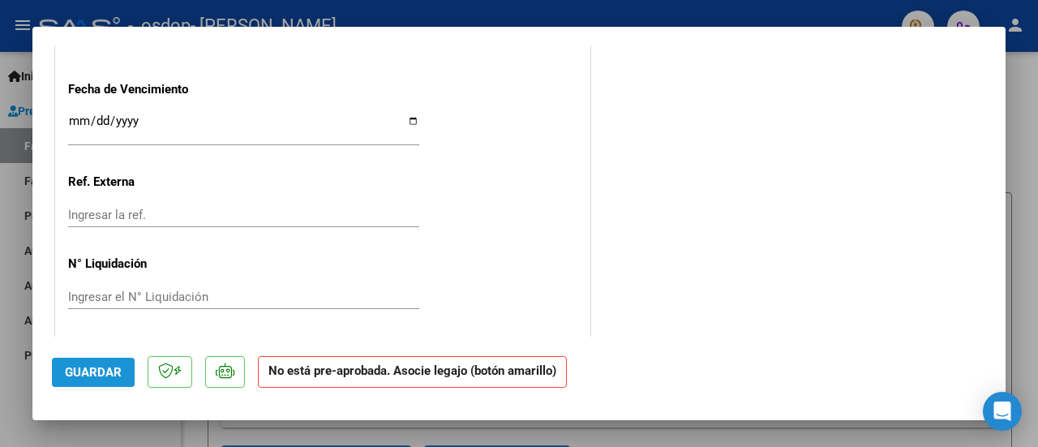
click at [91, 372] on span "Guardar" at bounding box center [93, 372] width 57 height 15
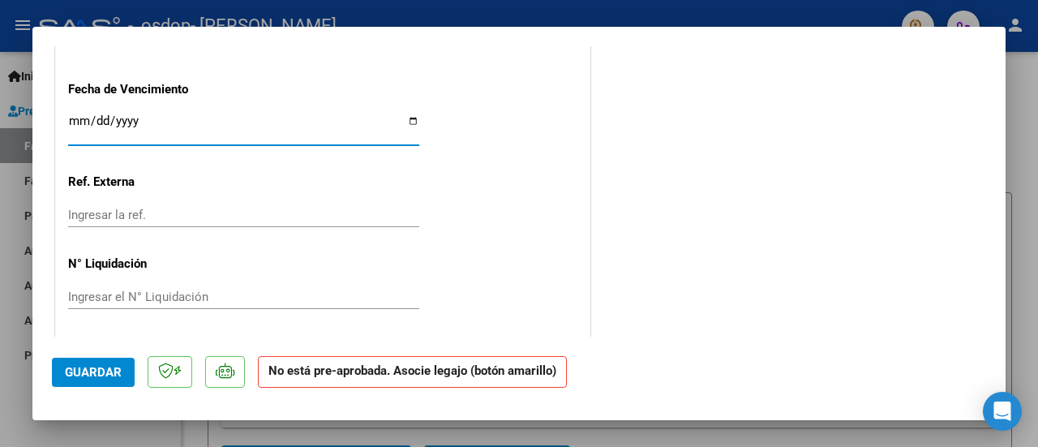
click at [407, 118] on input "Ingresar la fecha" at bounding box center [243, 127] width 351 height 26
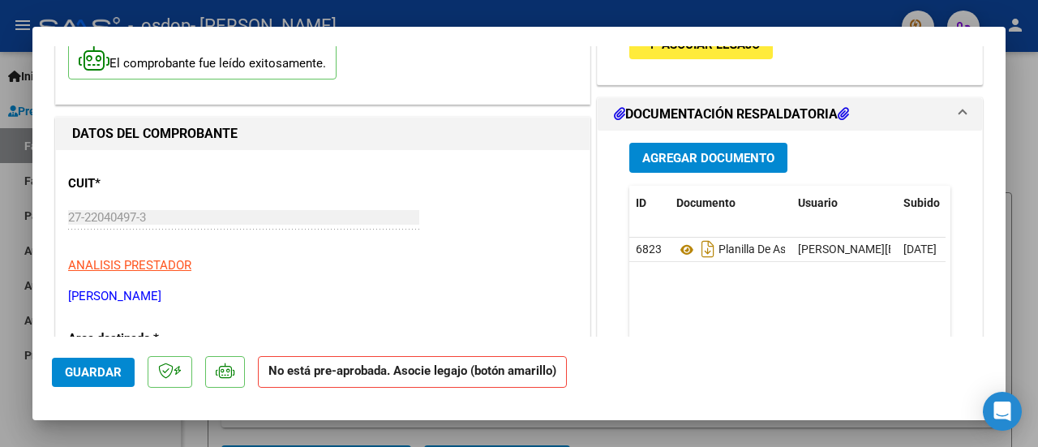
scroll to position [0, 0]
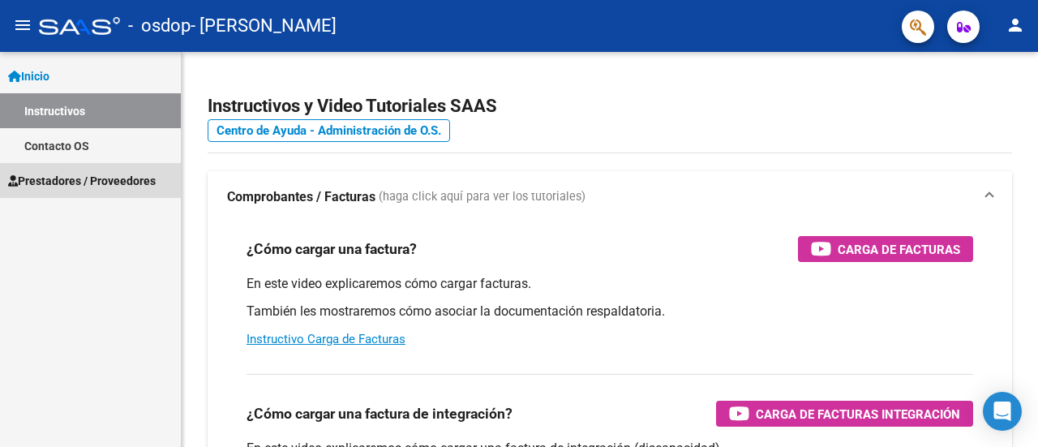
click at [119, 178] on span "Prestadores / Proveedores" at bounding box center [82, 181] width 148 height 18
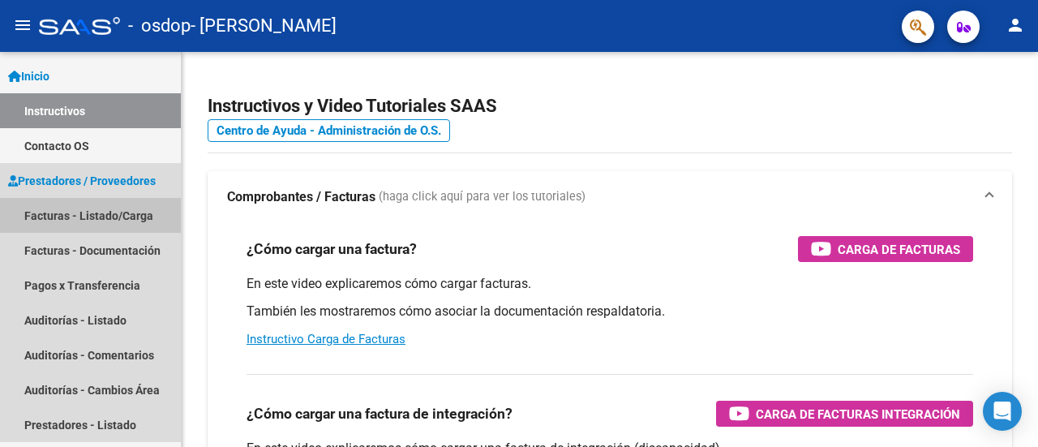
click at [112, 217] on link "Facturas - Listado/Carga" at bounding box center [90, 215] width 181 height 35
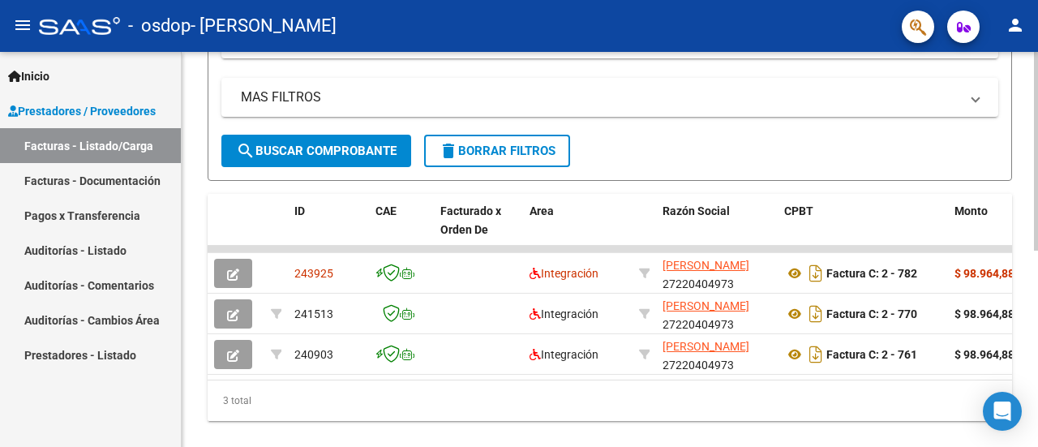
scroll to position [382, 0]
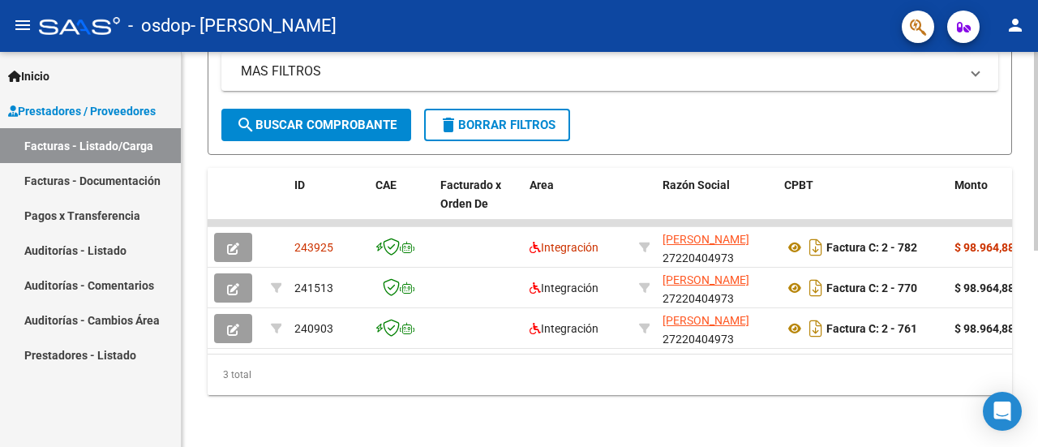
click at [1038, 307] on div at bounding box center [1036, 347] width 4 height 199
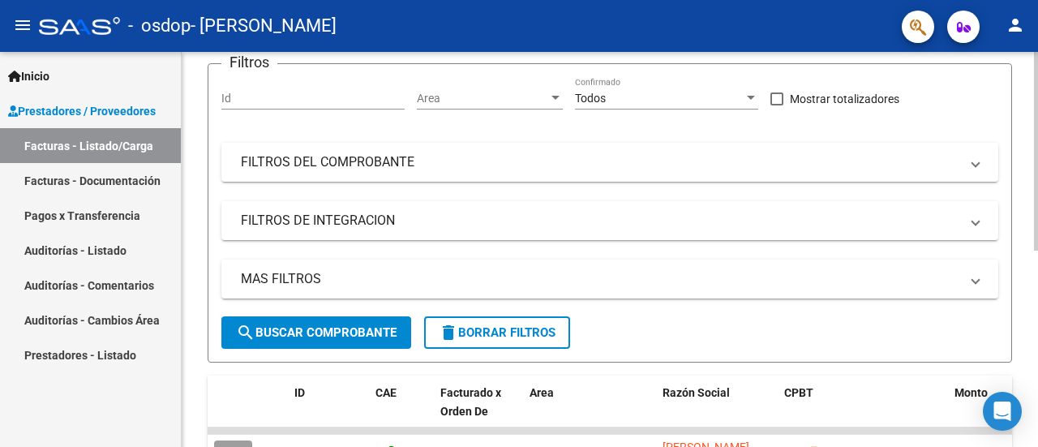
scroll to position [0, 0]
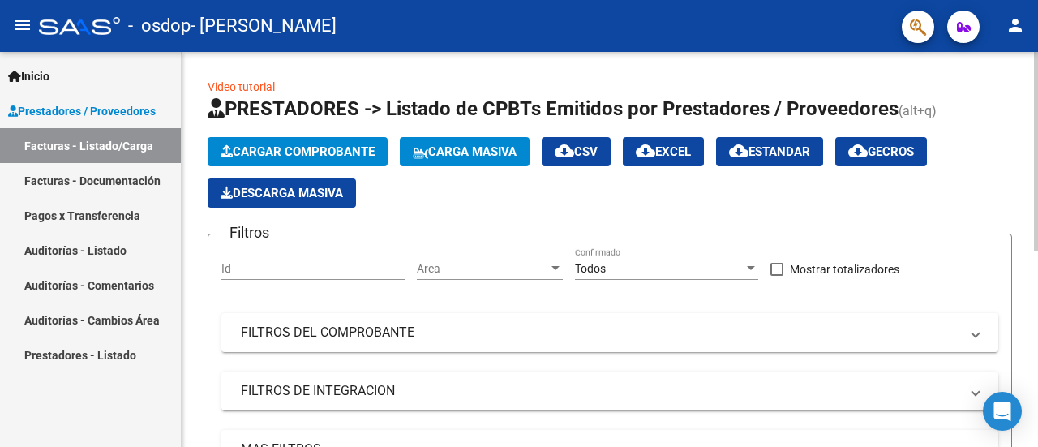
click at [1008, 22] on div "menu - osdop - [PERSON_NAME] person Inicio Instructivos Contacto OS Prestadores…" at bounding box center [519, 223] width 1038 height 447
